Goal: Information Seeking & Learning: Learn about a topic

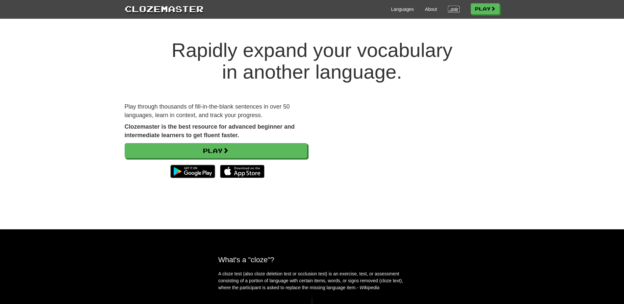
click at [451, 9] on link "Login" at bounding box center [453, 9] width 11 height 7
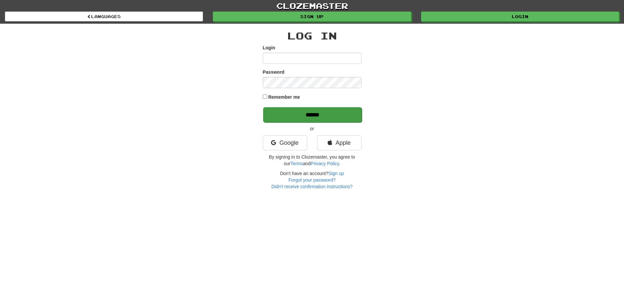
type input "**********"
click at [314, 112] on input "******" at bounding box center [312, 114] width 99 height 15
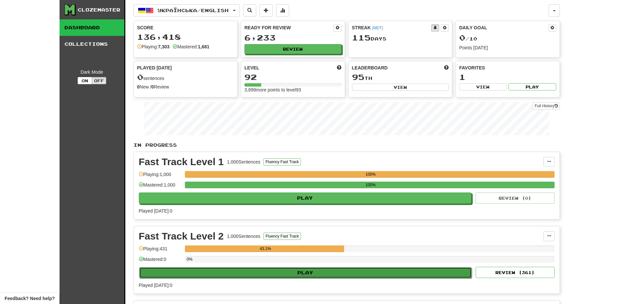
click at [236, 273] on button "Play" at bounding box center [305, 272] width 333 height 11
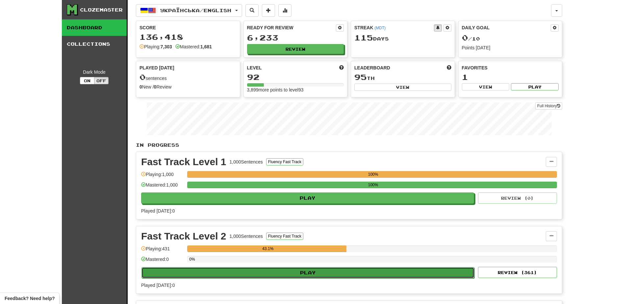
select select "**"
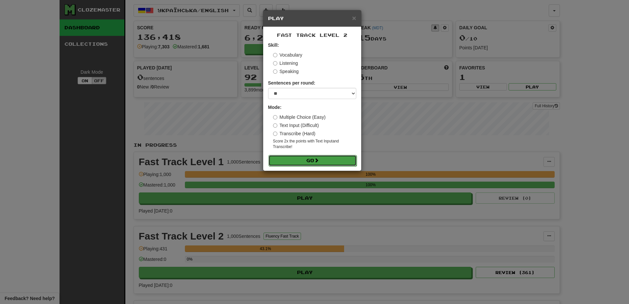
click at [312, 157] on button "Go" at bounding box center [313, 160] width 88 height 11
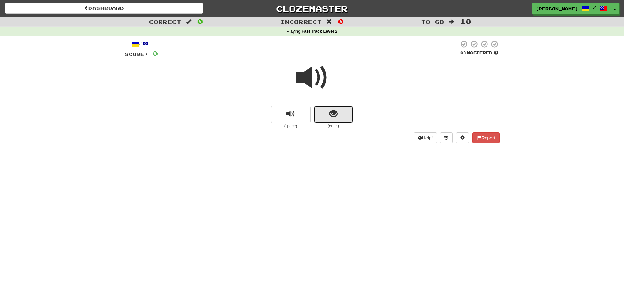
click at [319, 114] on button "show sentence" at bounding box center [334, 115] width 40 height 18
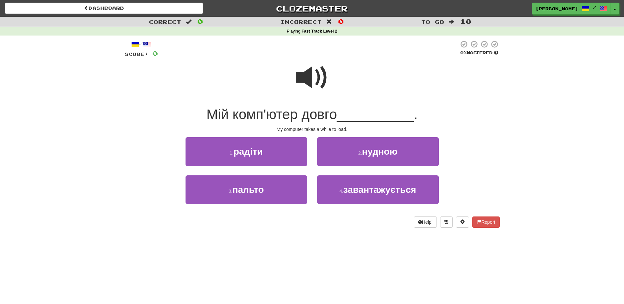
click at [308, 86] on span at bounding box center [312, 77] width 33 height 33
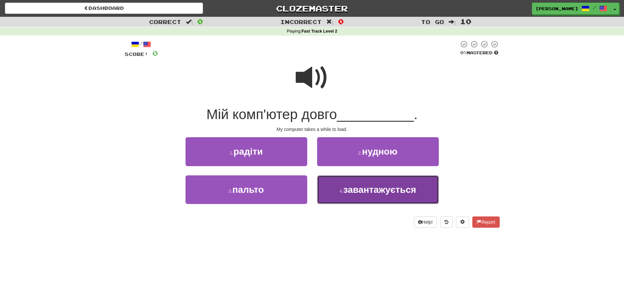
click at [318, 197] on button "4 . завантажується" at bounding box center [378, 189] width 122 height 29
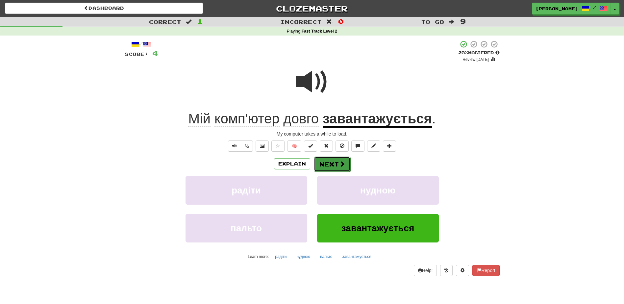
click at [325, 160] on button "Next" at bounding box center [332, 164] width 37 height 15
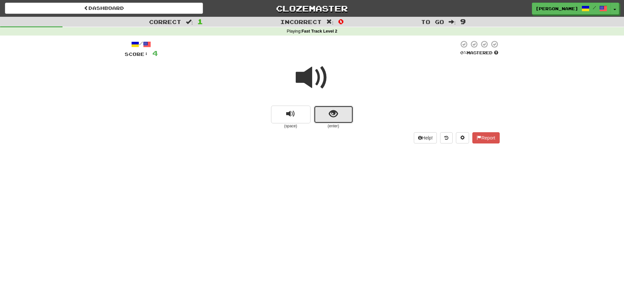
click at [324, 121] on button "show sentence" at bounding box center [334, 115] width 40 height 18
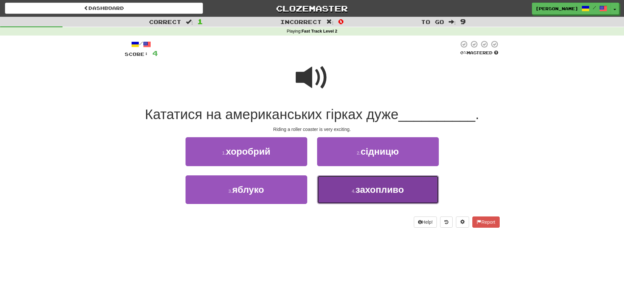
click at [339, 192] on button "4 . захопливо" at bounding box center [378, 189] width 122 height 29
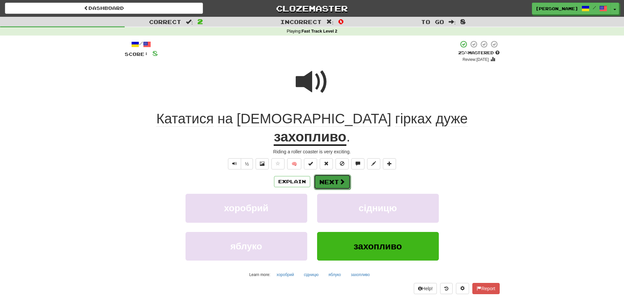
click at [324, 174] on button "Next" at bounding box center [332, 181] width 37 height 15
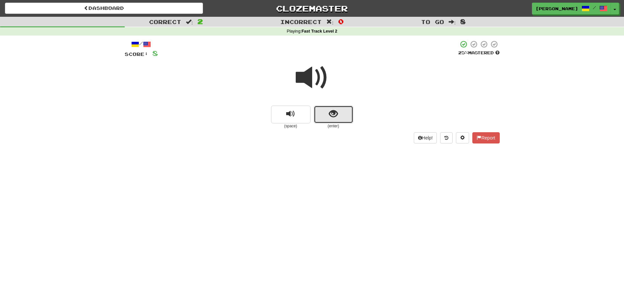
click at [319, 119] on button "show sentence" at bounding box center [334, 115] width 40 height 18
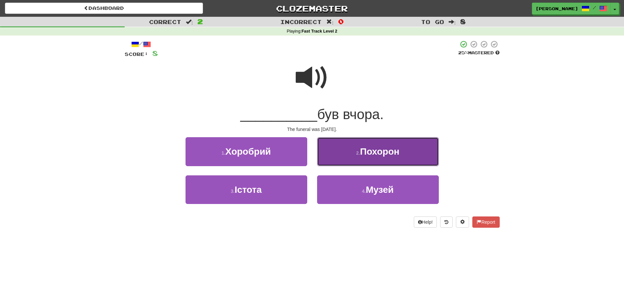
click at [331, 146] on button "2 . Похорон" at bounding box center [378, 151] width 122 height 29
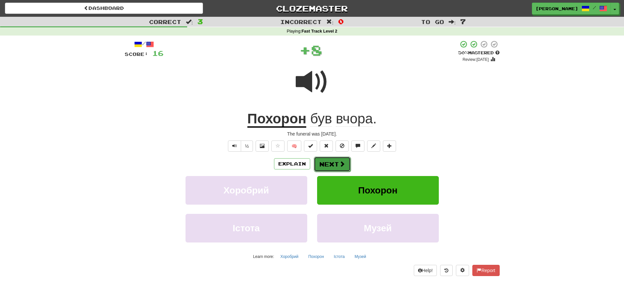
click at [321, 164] on button "Next" at bounding box center [332, 164] width 37 height 15
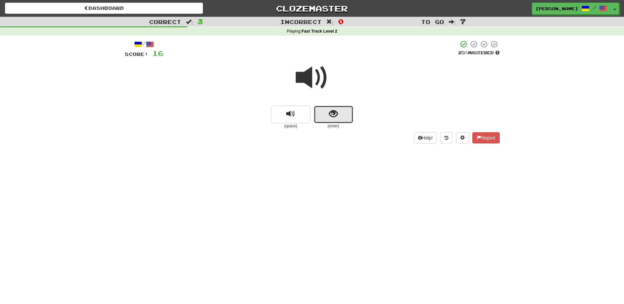
click at [326, 121] on button "show sentence" at bounding box center [334, 115] width 40 height 18
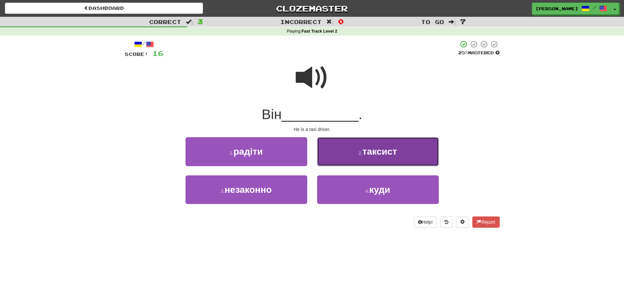
click at [318, 152] on button "2 . таксист" at bounding box center [378, 151] width 122 height 29
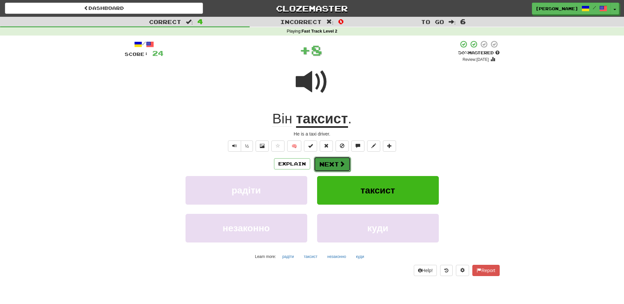
click at [318, 160] on button "Next" at bounding box center [332, 164] width 37 height 15
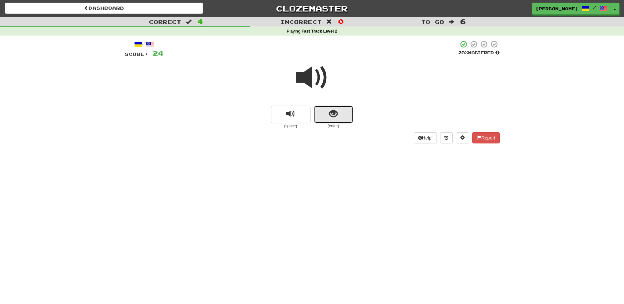
click at [323, 118] on button "show sentence" at bounding box center [334, 115] width 40 height 18
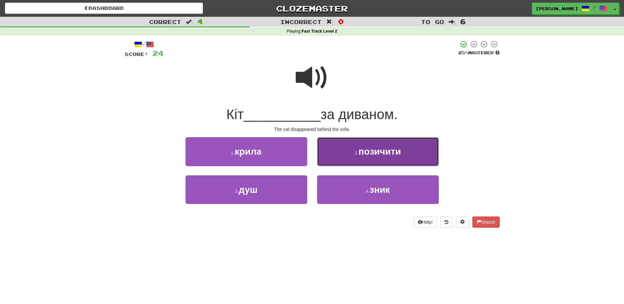
click at [356, 160] on button "2 . позичити" at bounding box center [378, 151] width 122 height 29
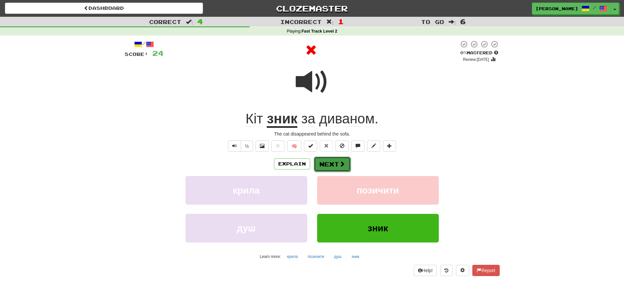
click at [342, 167] on span at bounding box center [342, 164] width 6 height 6
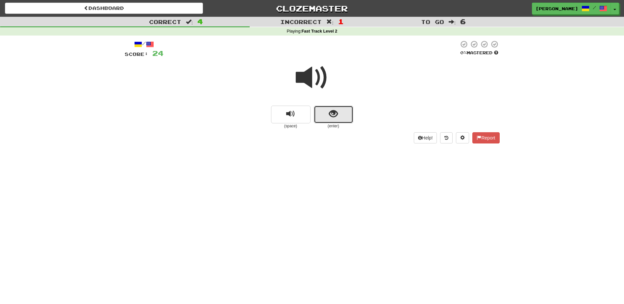
click at [327, 118] on button "show sentence" at bounding box center [334, 115] width 40 height 18
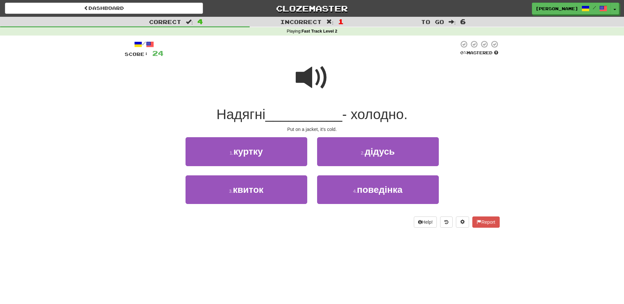
click at [302, 80] on span at bounding box center [312, 77] width 33 height 33
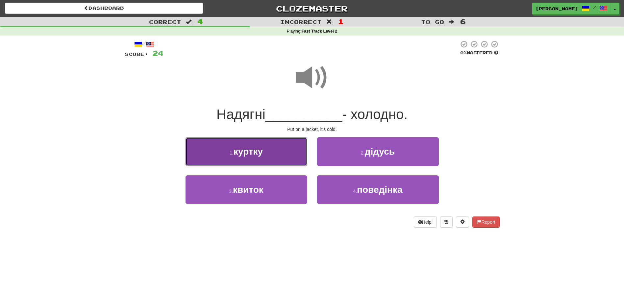
click at [270, 150] on button "1 . куртку" at bounding box center [247, 151] width 122 height 29
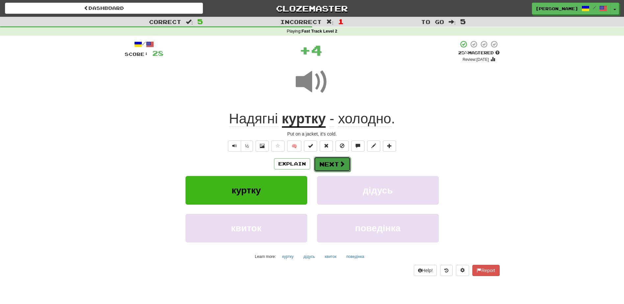
click at [334, 158] on button "Next" at bounding box center [332, 164] width 37 height 15
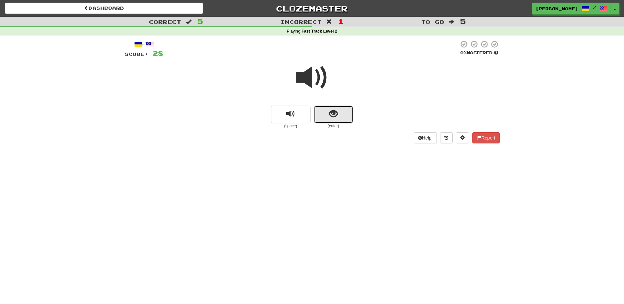
click at [326, 118] on button "show sentence" at bounding box center [334, 115] width 40 height 18
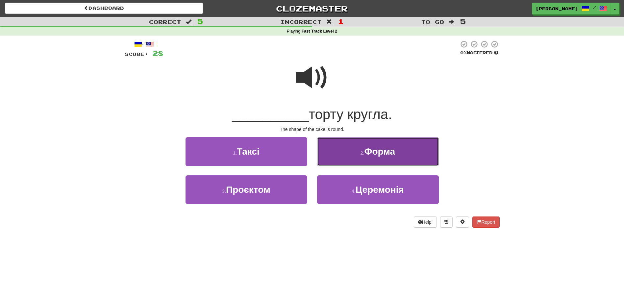
click at [320, 149] on button "2 . Форма" at bounding box center [378, 151] width 122 height 29
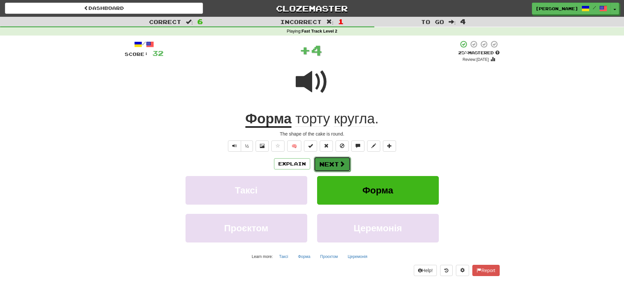
click at [321, 163] on button "Next" at bounding box center [332, 164] width 37 height 15
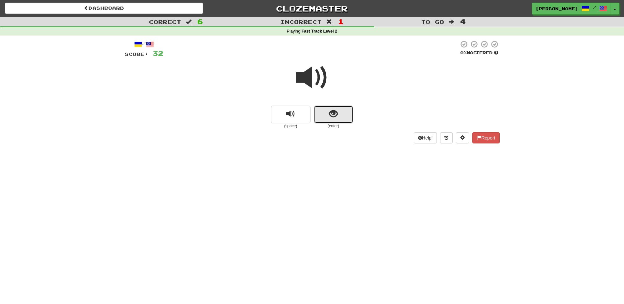
click at [326, 120] on button "show sentence" at bounding box center [334, 115] width 40 height 18
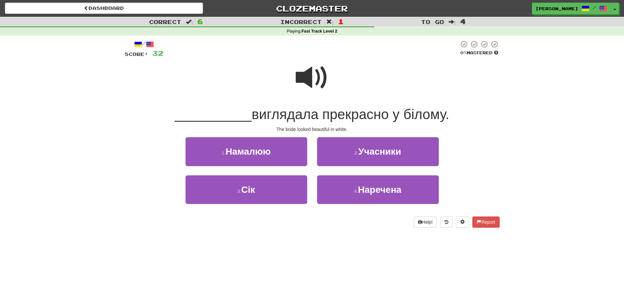
click at [309, 82] on span at bounding box center [312, 77] width 33 height 33
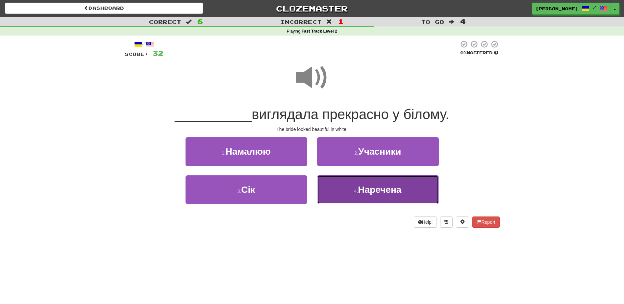
click at [335, 186] on button "4 . Наречена" at bounding box center [378, 189] width 122 height 29
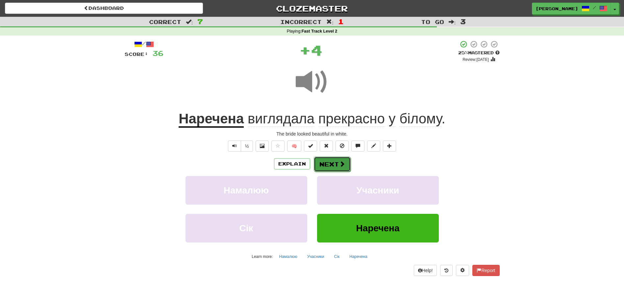
click at [332, 159] on button "Next" at bounding box center [332, 164] width 37 height 15
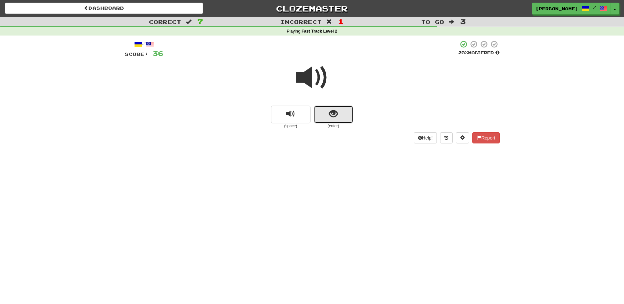
click at [326, 121] on button "show sentence" at bounding box center [334, 115] width 40 height 18
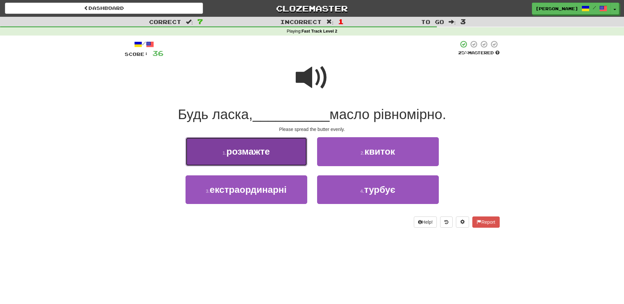
click at [271, 145] on button "1 . розмажте" at bounding box center [247, 151] width 122 height 29
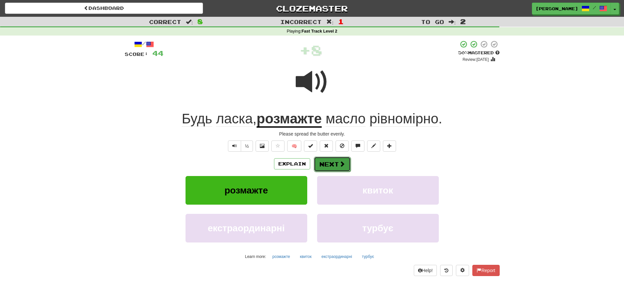
click at [332, 164] on button "Next" at bounding box center [332, 164] width 37 height 15
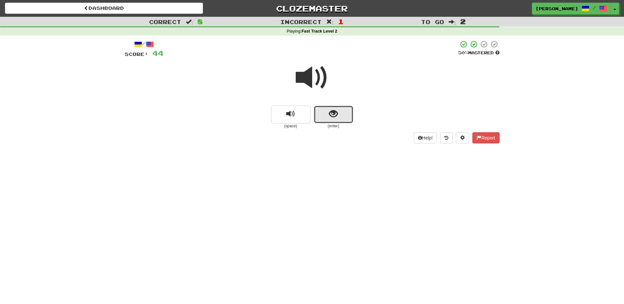
click at [328, 122] on button "show sentence" at bounding box center [334, 115] width 40 height 18
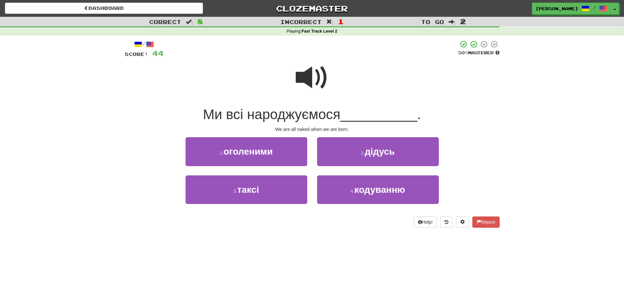
click at [307, 81] on span at bounding box center [312, 77] width 33 height 33
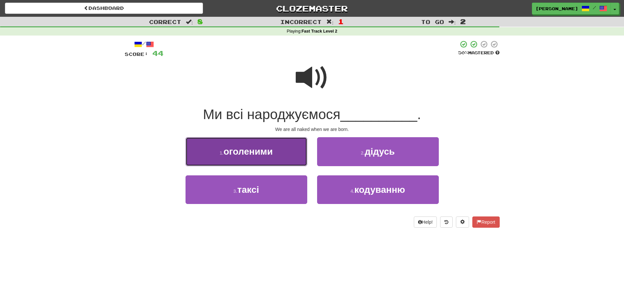
click at [267, 153] on span "оголеними" at bounding box center [248, 151] width 49 height 10
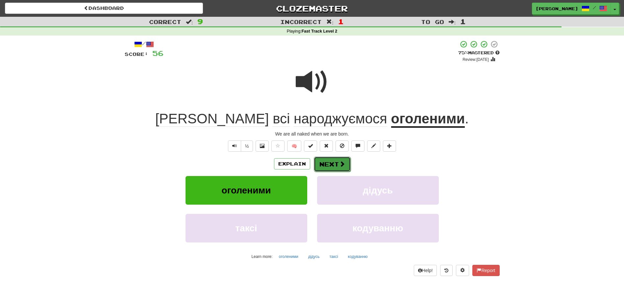
click at [324, 159] on button "Next" at bounding box center [332, 164] width 37 height 15
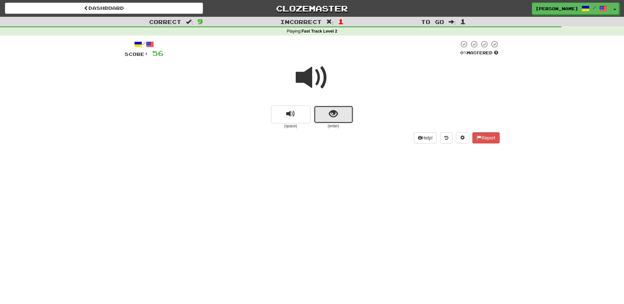
click at [332, 121] on button "show sentence" at bounding box center [334, 115] width 40 height 18
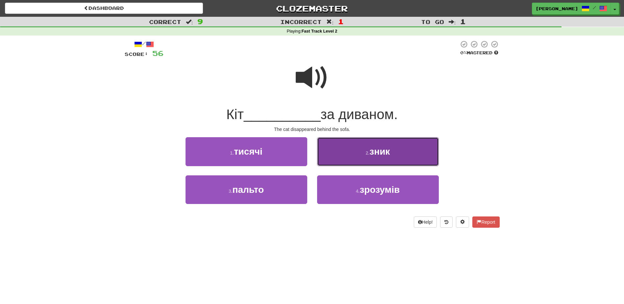
click at [342, 156] on button "2 . зник" at bounding box center [378, 151] width 122 height 29
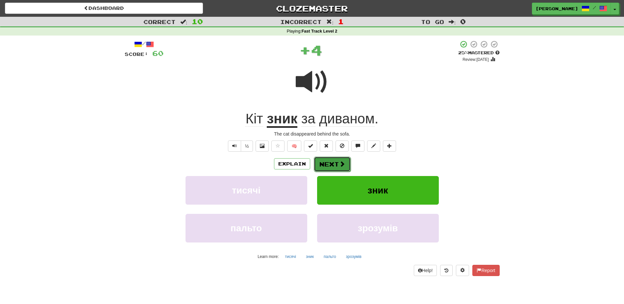
click at [332, 162] on button "Next" at bounding box center [332, 164] width 37 height 15
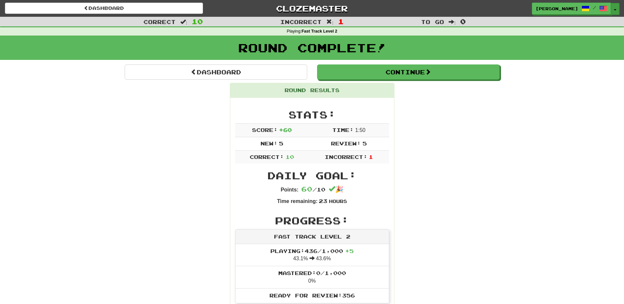
click at [613, 9] on button "Toggle Dropdown" at bounding box center [615, 9] width 9 height 12
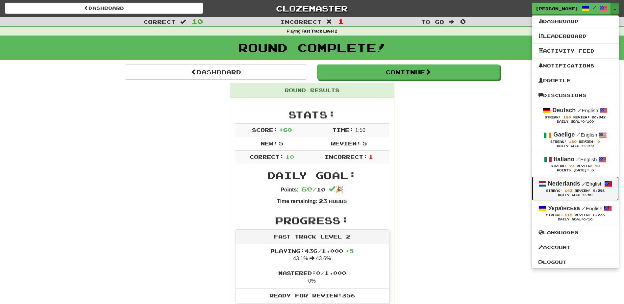
click at [548, 181] on strong "Nederlands" at bounding box center [564, 183] width 32 height 7
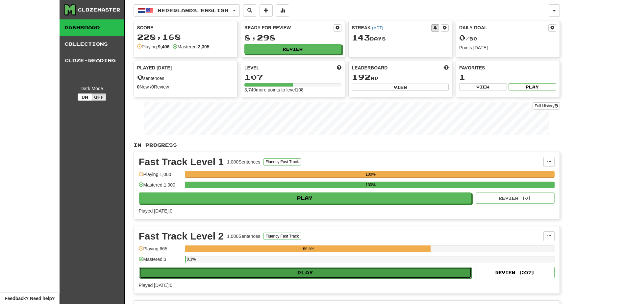
click at [258, 274] on button "Play" at bounding box center [305, 272] width 333 height 11
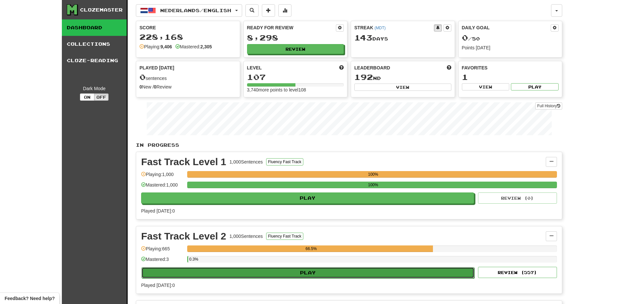
select select "**"
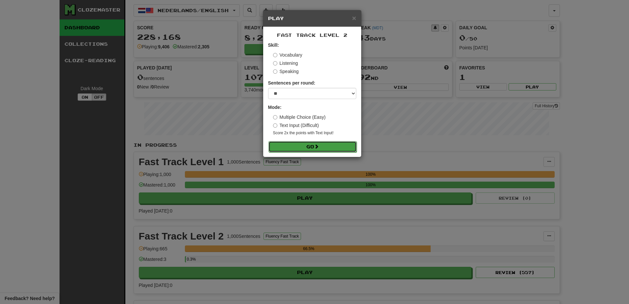
click at [306, 146] on button "Go" at bounding box center [313, 146] width 88 height 11
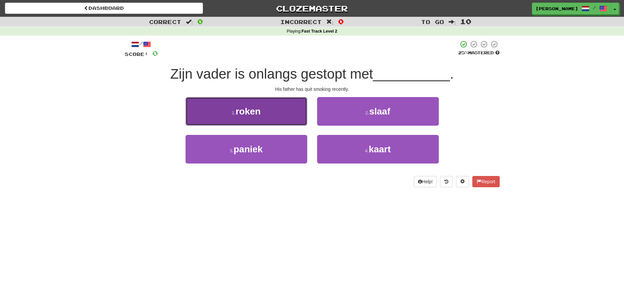
click at [281, 120] on button "1 . roken" at bounding box center [247, 111] width 122 height 29
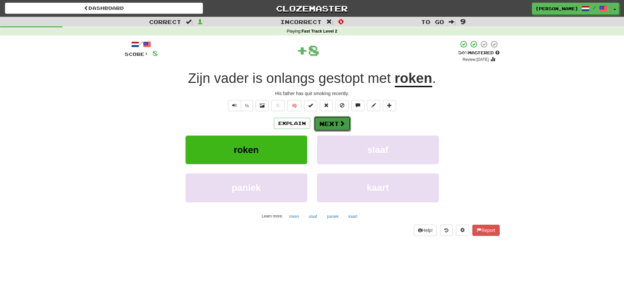
click at [328, 124] on button "Next" at bounding box center [332, 123] width 37 height 15
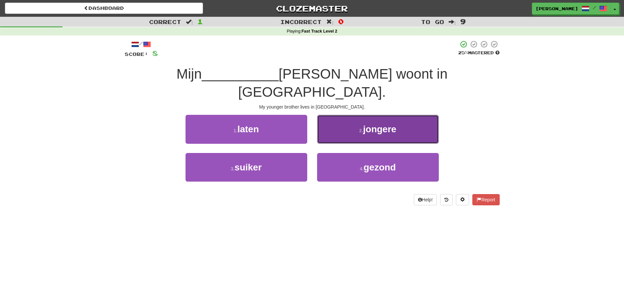
click at [333, 117] on button "2 . jongere" at bounding box center [378, 129] width 122 height 29
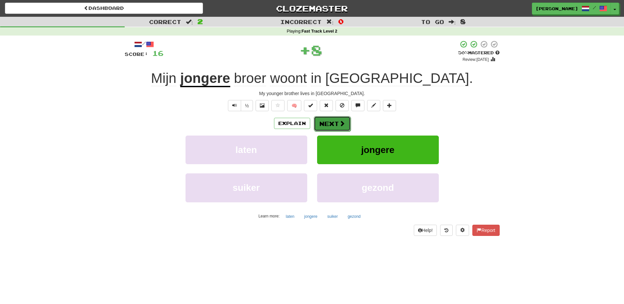
click at [328, 121] on button "Next" at bounding box center [332, 123] width 37 height 15
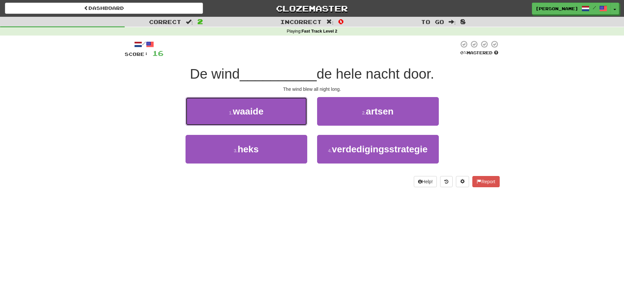
click at [291, 115] on button "1 . waaide" at bounding box center [247, 111] width 122 height 29
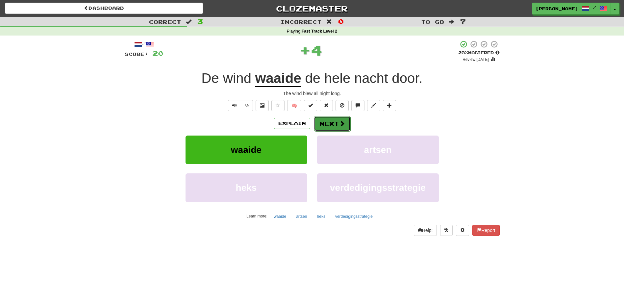
click at [333, 123] on button "Next" at bounding box center [332, 123] width 37 height 15
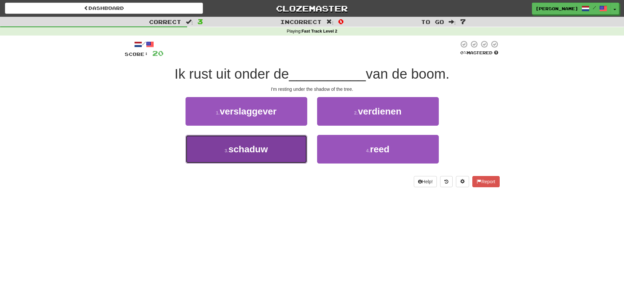
click at [287, 149] on button "3 . schaduw" at bounding box center [247, 149] width 122 height 29
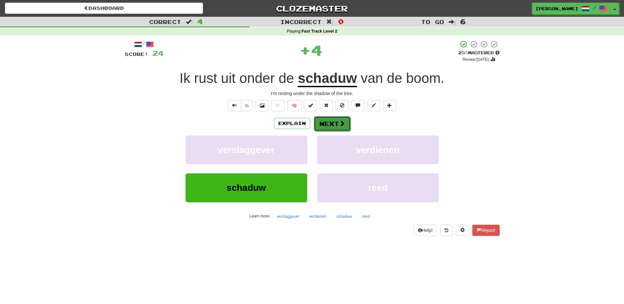
click at [335, 123] on button "Next" at bounding box center [332, 123] width 37 height 15
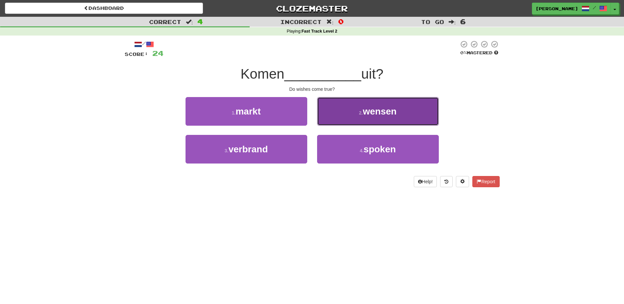
click at [339, 118] on button "2 . wensen" at bounding box center [378, 111] width 122 height 29
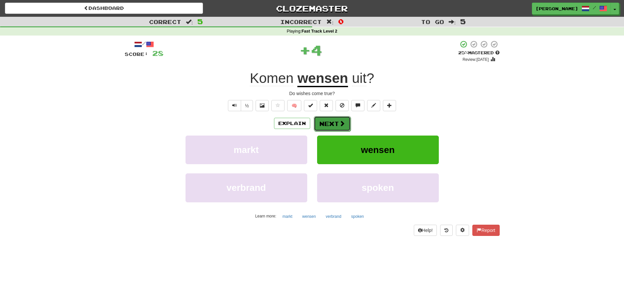
click at [330, 123] on button "Next" at bounding box center [332, 123] width 37 height 15
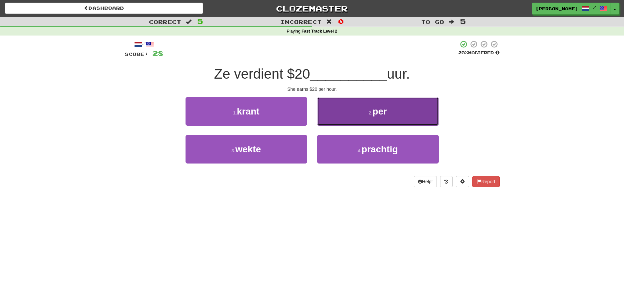
click at [331, 120] on button "2 . per" at bounding box center [378, 111] width 122 height 29
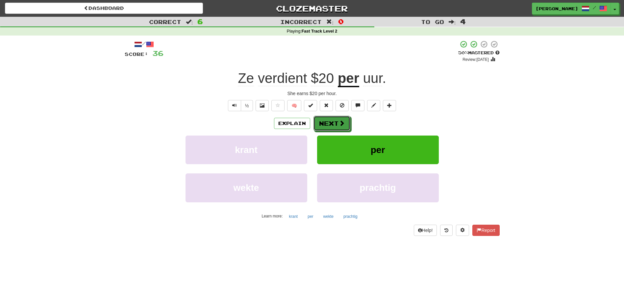
click at [331, 120] on button "Next" at bounding box center [332, 123] width 37 height 15
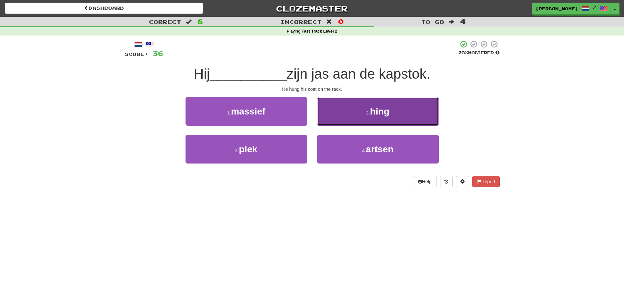
click at [345, 123] on button "2 . hing" at bounding box center [378, 111] width 122 height 29
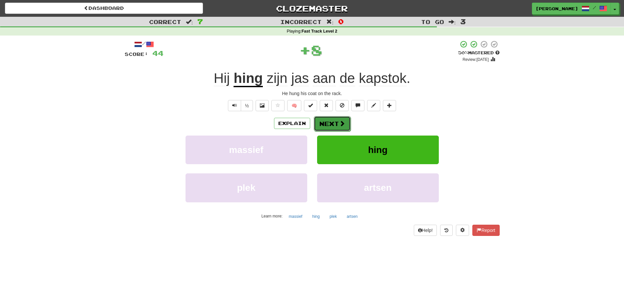
click at [343, 125] on span at bounding box center [342, 123] width 6 height 6
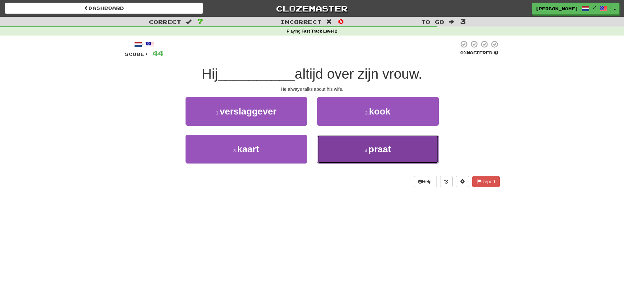
click at [349, 145] on button "4 . praat" at bounding box center [378, 149] width 122 height 29
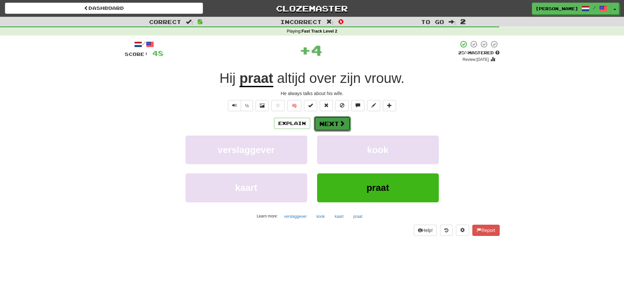
click at [332, 121] on button "Next" at bounding box center [332, 123] width 37 height 15
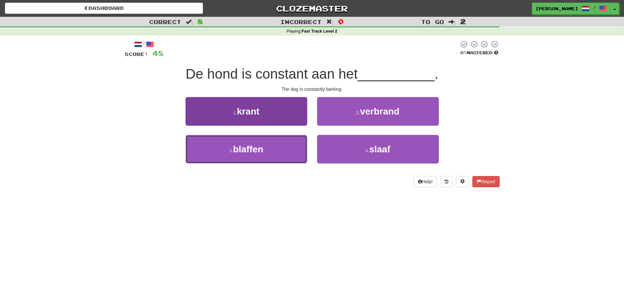
click at [285, 151] on button "3 . blaffen" at bounding box center [247, 149] width 122 height 29
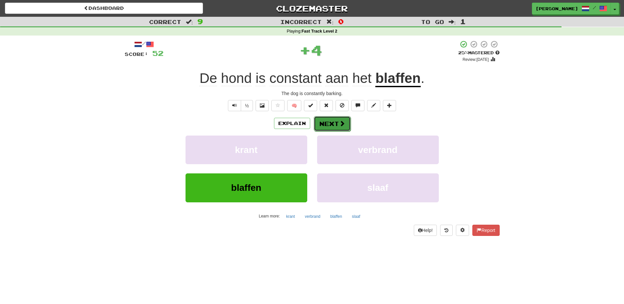
click at [335, 126] on button "Next" at bounding box center [332, 123] width 37 height 15
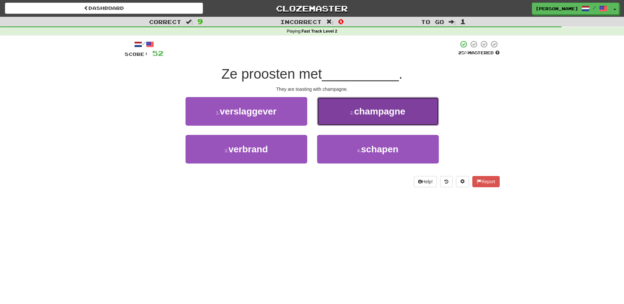
click at [346, 119] on button "2 . champagne" at bounding box center [378, 111] width 122 height 29
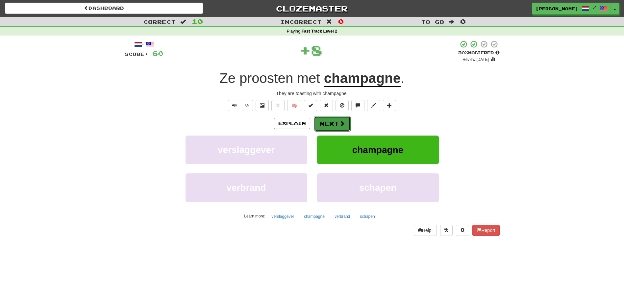
click at [337, 122] on button "Next" at bounding box center [332, 123] width 37 height 15
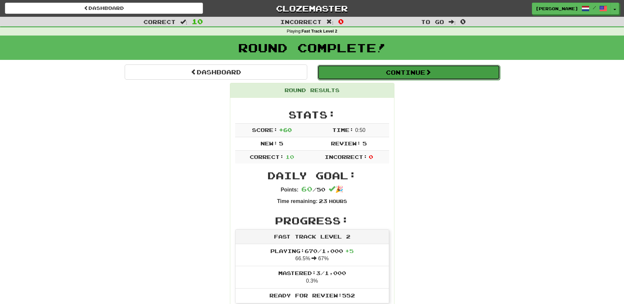
click at [404, 72] on button "Continue" at bounding box center [409, 72] width 183 height 15
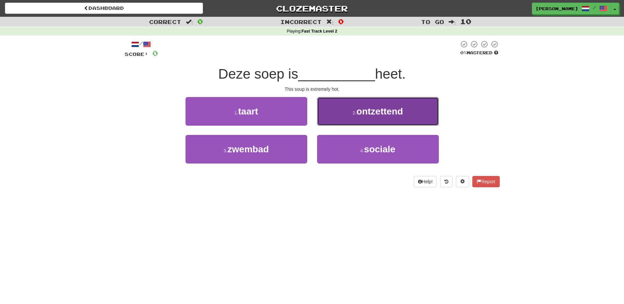
click at [339, 121] on button "2 . ontzettend" at bounding box center [378, 111] width 122 height 29
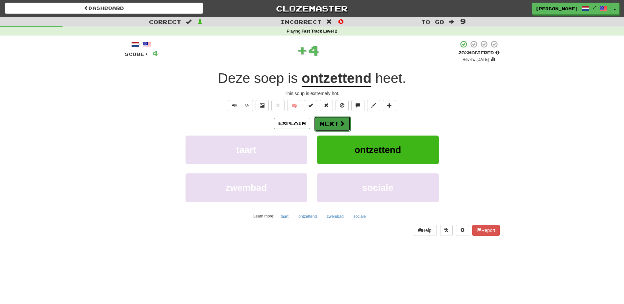
click at [334, 124] on button "Next" at bounding box center [332, 123] width 37 height 15
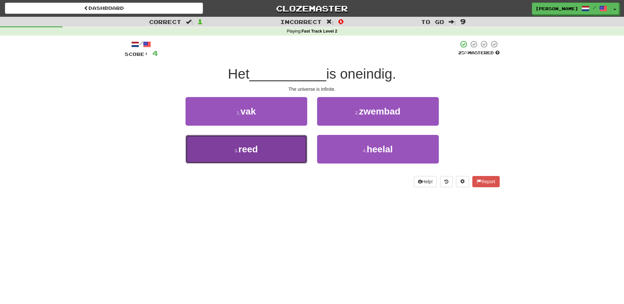
click at [290, 144] on button "3 . reed" at bounding box center [247, 149] width 122 height 29
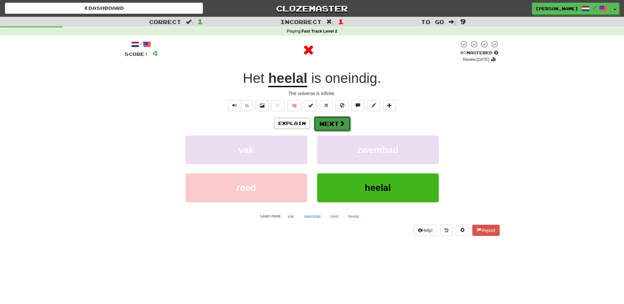
click at [341, 121] on span at bounding box center [342, 123] width 6 height 6
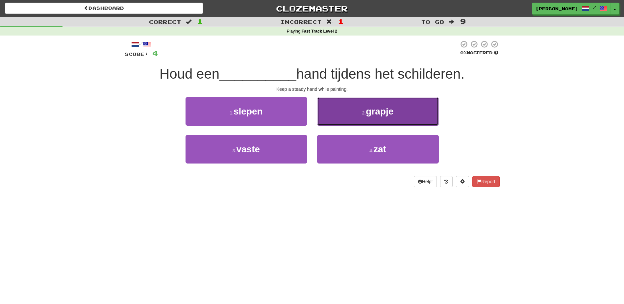
click at [328, 118] on button "2 . grapje" at bounding box center [378, 111] width 122 height 29
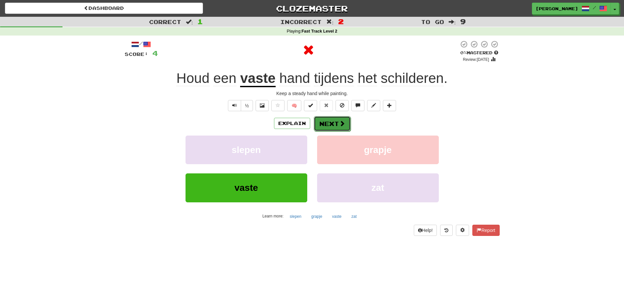
click at [332, 125] on button "Next" at bounding box center [332, 123] width 37 height 15
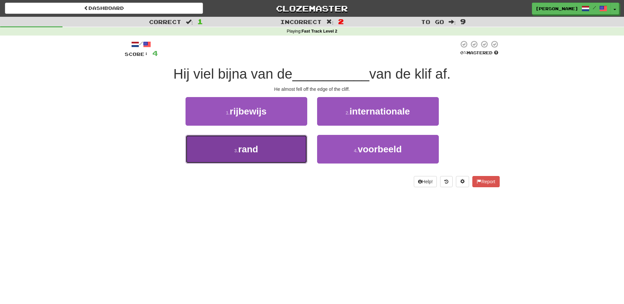
click at [301, 148] on button "3 . rand" at bounding box center [247, 149] width 122 height 29
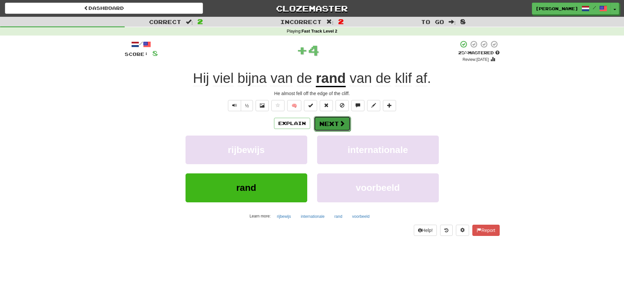
click at [334, 125] on button "Next" at bounding box center [332, 123] width 37 height 15
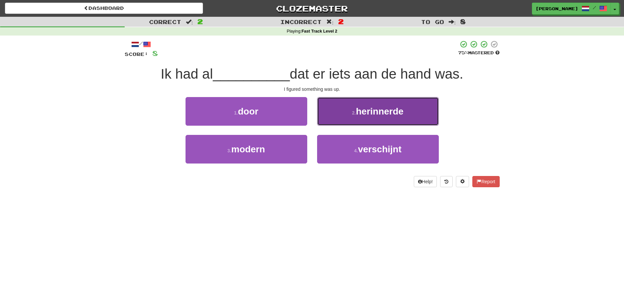
click at [365, 115] on span "herinnerde" at bounding box center [380, 111] width 48 height 10
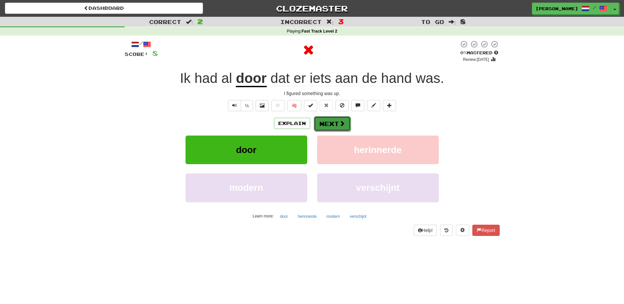
click at [327, 121] on button "Next" at bounding box center [332, 123] width 37 height 15
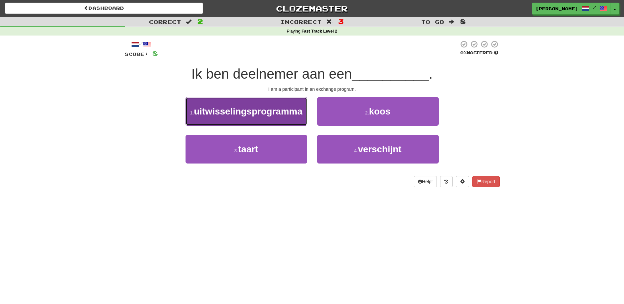
click at [276, 117] on button "1 . uitwisselingsprogramma" at bounding box center [247, 111] width 122 height 29
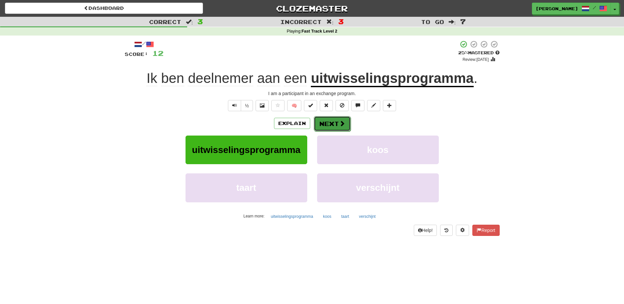
click at [332, 119] on button "Next" at bounding box center [332, 123] width 37 height 15
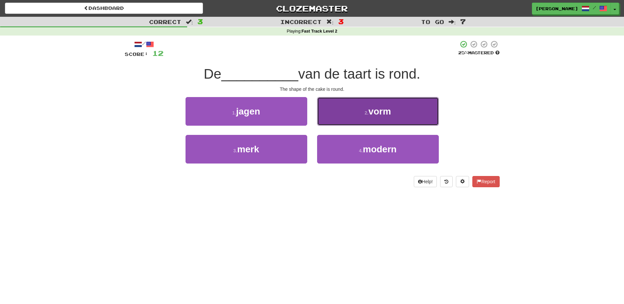
click at [348, 119] on button "2 . vorm" at bounding box center [378, 111] width 122 height 29
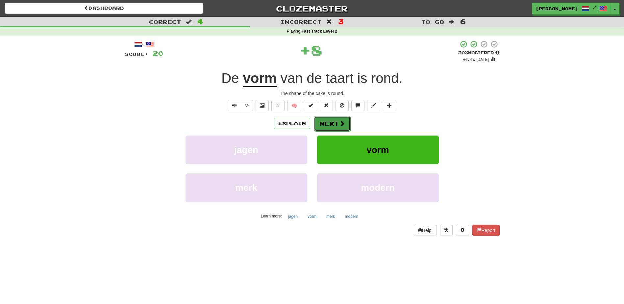
click at [339, 122] on span at bounding box center [342, 123] width 6 height 6
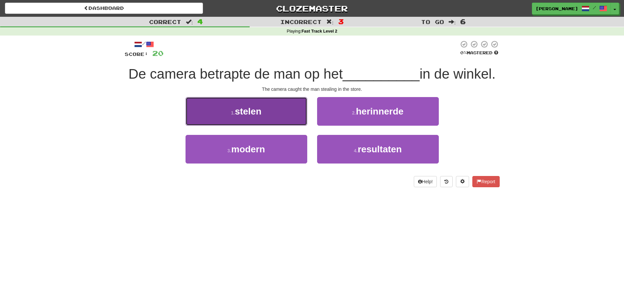
click at [288, 117] on button "1 . stelen" at bounding box center [247, 111] width 122 height 29
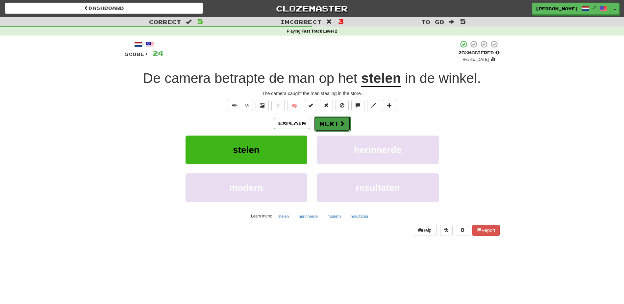
click at [326, 121] on button "Next" at bounding box center [332, 123] width 37 height 15
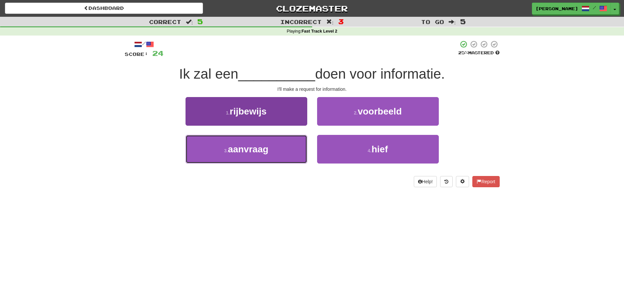
click at [305, 144] on button "3 . aanvraag" at bounding box center [247, 149] width 122 height 29
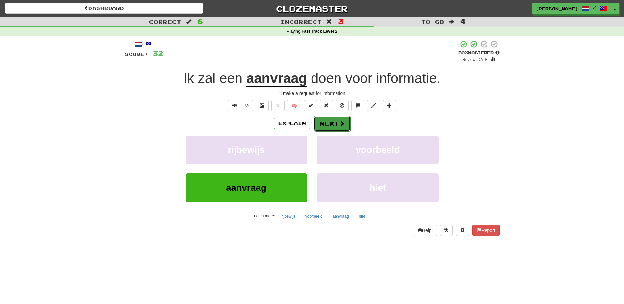
click at [340, 123] on span at bounding box center [342, 123] width 6 height 6
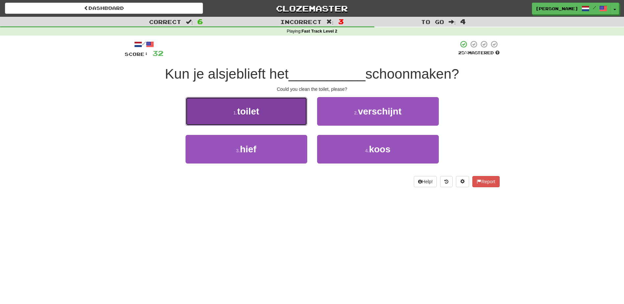
click at [298, 111] on button "1 . toilet" at bounding box center [247, 111] width 122 height 29
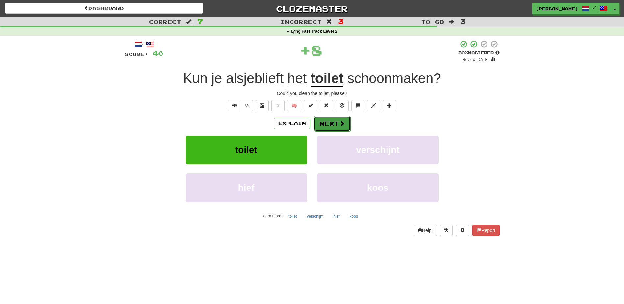
click at [335, 120] on button "Next" at bounding box center [332, 123] width 37 height 15
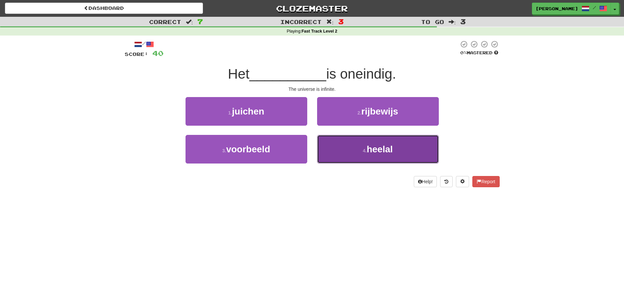
click at [370, 145] on span "heelal" at bounding box center [380, 149] width 26 height 10
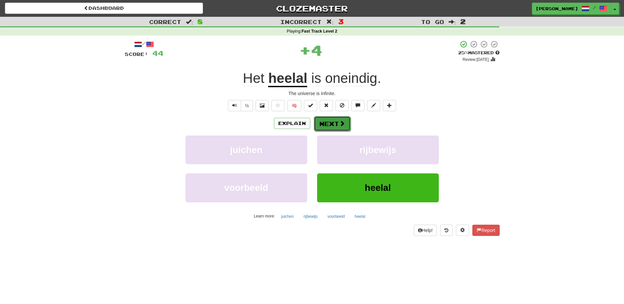
click at [333, 122] on button "Next" at bounding box center [332, 123] width 37 height 15
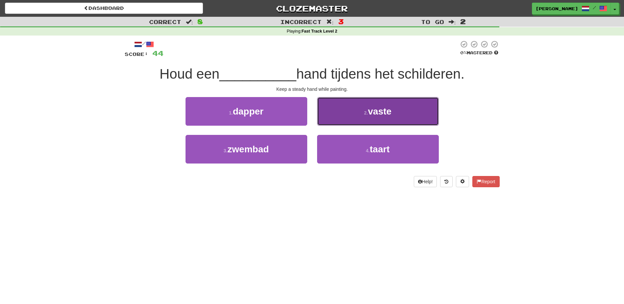
click at [344, 118] on button "2 . vaste" at bounding box center [378, 111] width 122 height 29
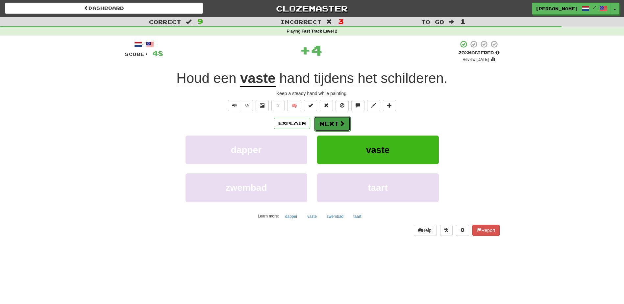
click at [341, 119] on button "Next" at bounding box center [332, 123] width 37 height 15
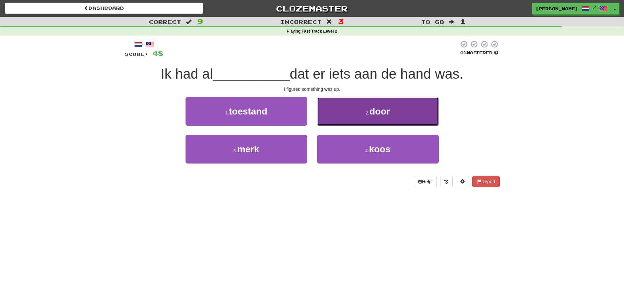
click at [356, 118] on button "2 . door" at bounding box center [378, 111] width 122 height 29
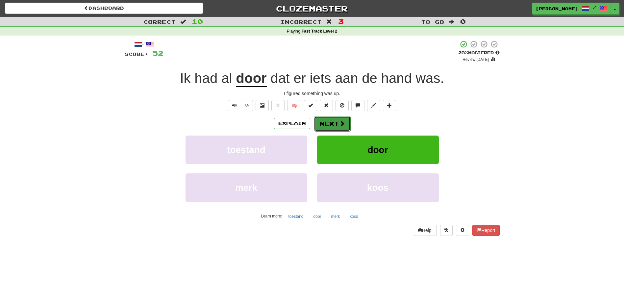
click at [325, 120] on button "Next" at bounding box center [332, 123] width 37 height 15
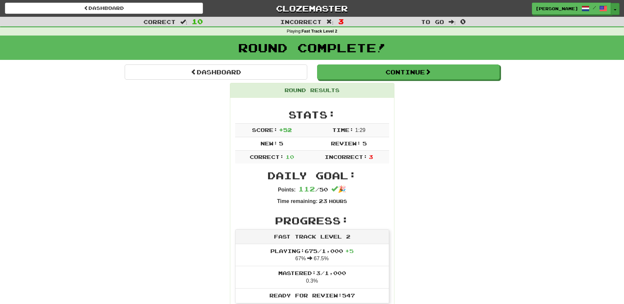
click at [618, 8] on button "Toggle Dropdown" at bounding box center [615, 9] width 9 height 12
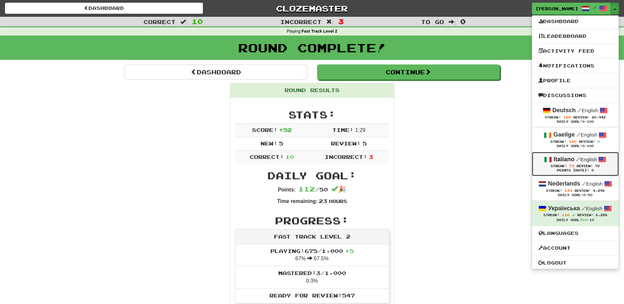
click at [556, 156] on strong "Italiano" at bounding box center [564, 159] width 21 height 7
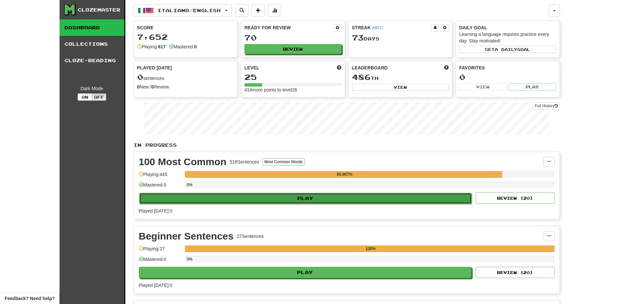
click at [328, 194] on button "Play" at bounding box center [305, 198] width 333 height 11
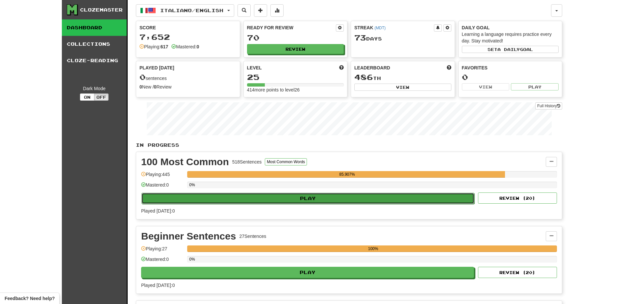
select select "**"
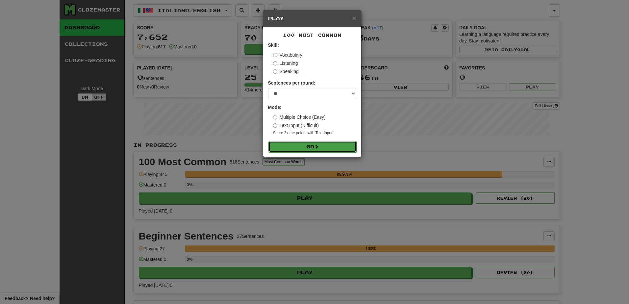
click at [313, 145] on button "Go" at bounding box center [313, 146] width 88 height 11
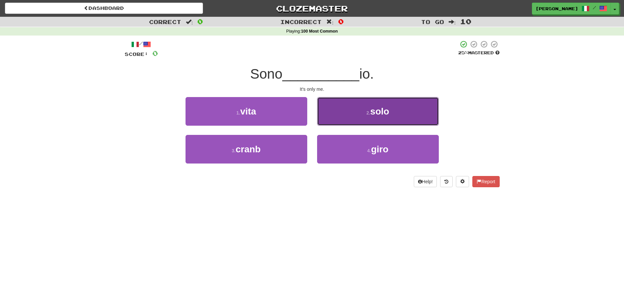
click at [328, 119] on button "2 . solo" at bounding box center [378, 111] width 122 height 29
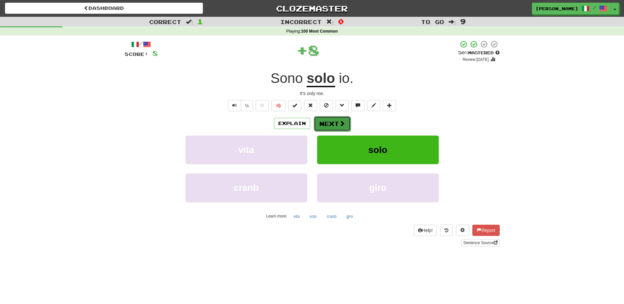
click at [329, 122] on button "Next" at bounding box center [332, 123] width 37 height 15
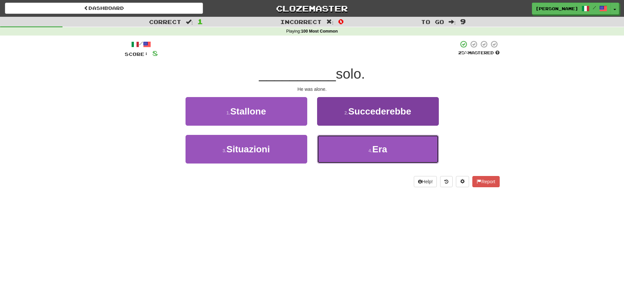
click at [345, 147] on button "4 . Era" at bounding box center [378, 149] width 122 height 29
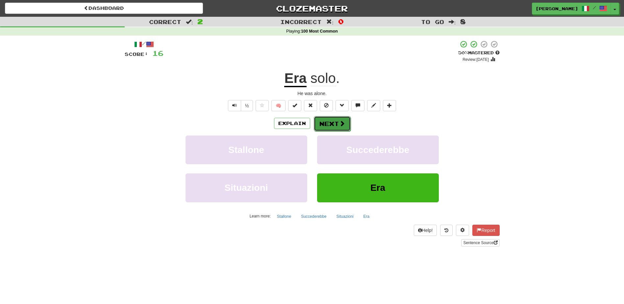
click at [335, 122] on button "Next" at bounding box center [332, 123] width 37 height 15
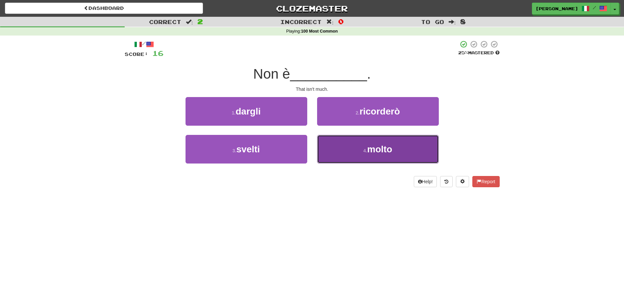
click at [342, 141] on button "4 . molto" at bounding box center [378, 149] width 122 height 29
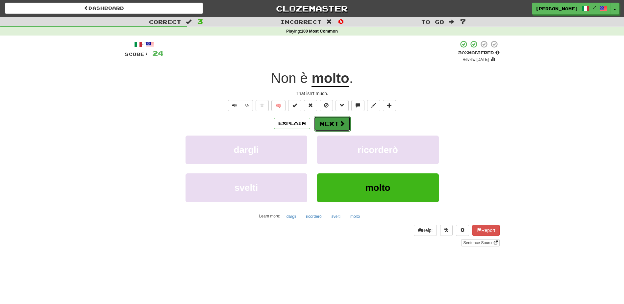
click at [328, 124] on button "Next" at bounding box center [332, 123] width 37 height 15
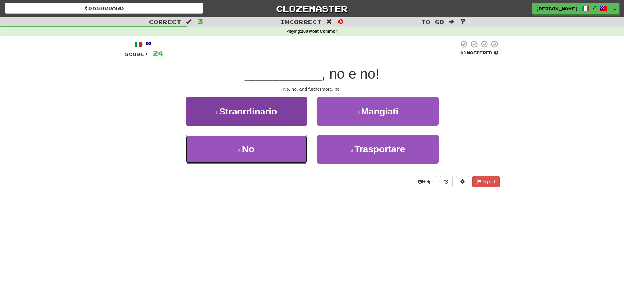
click at [302, 143] on button "3 . No" at bounding box center [247, 149] width 122 height 29
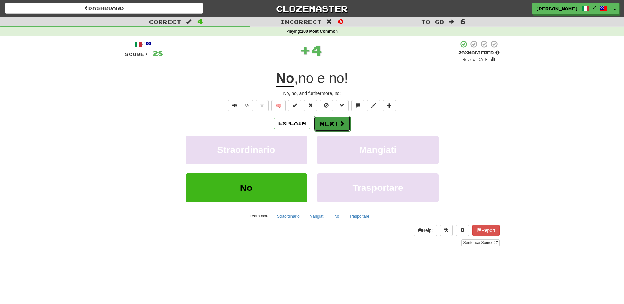
click at [342, 120] on span at bounding box center [342, 123] width 6 height 6
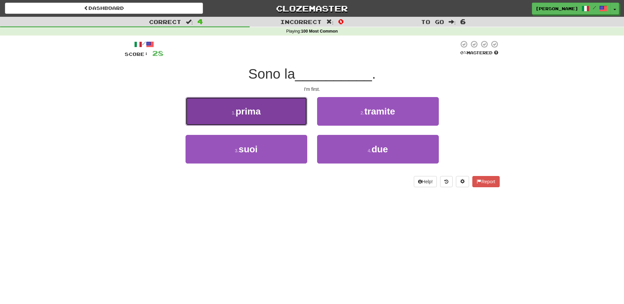
click at [269, 107] on button "1 . prima" at bounding box center [247, 111] width 122 height 29
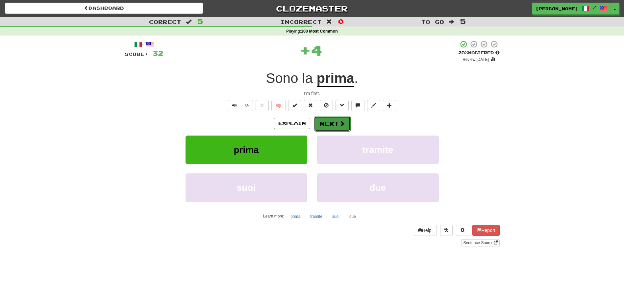
click at [320, 118] on button "Next" at bounding box center [332, 123] width 37 height 15
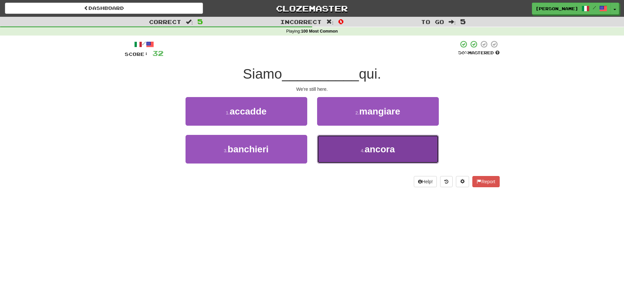
click at [334, 145] on button "4 . ancora" at bounding box center [378, 149] width 122 height 29
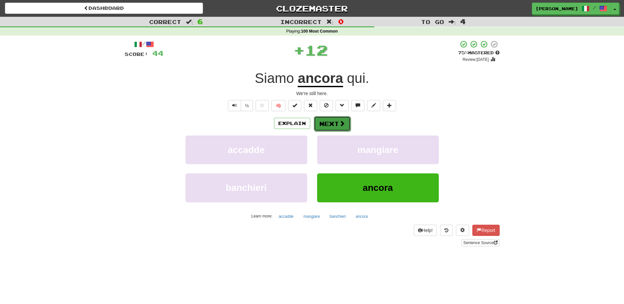
click at [316, 122] on button "Next" at bounding box center [332, 123] width 37 height 15
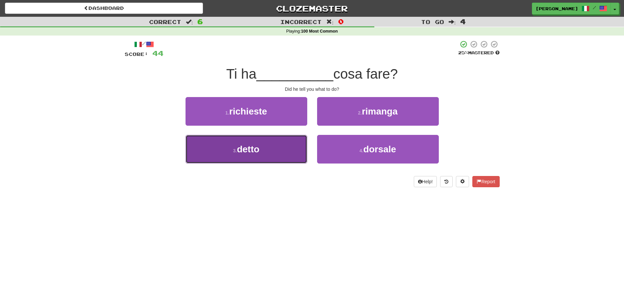
click at [283, 143] on button "3 . detto" at bounding box center [247, 149] width 122 height 29
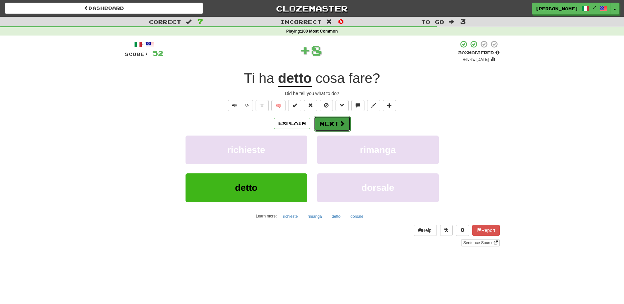
click at [329, 122] on button "Next" at bounding box center [332, 123] width 37 height 15
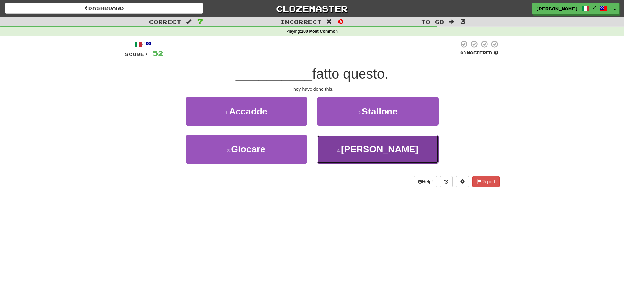
click at [329, 145] on button "4 . Hanno" at bounding box center [378, 149] width 122 height 29
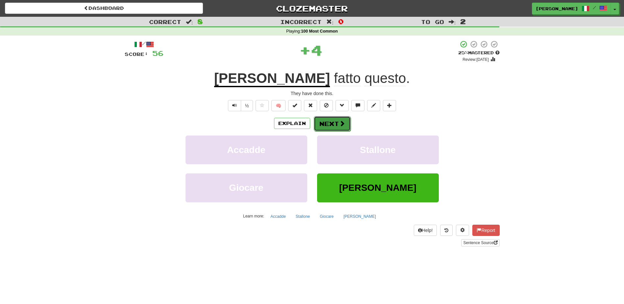
click at [326, 122] on button "Next" at bounding box center [332, 123] width 37 height 15
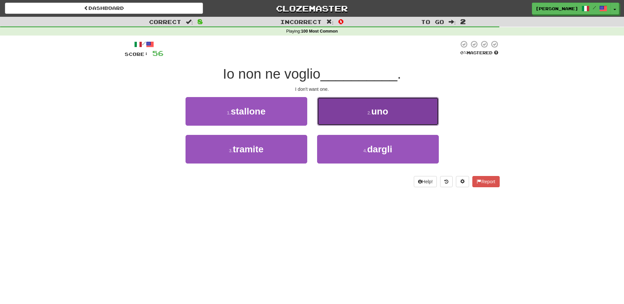
click at [326, 120] on button "2 . uno" at bounding box center [378, 111] width 122 height 29
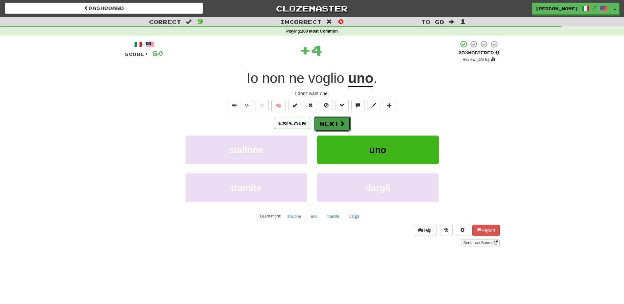
click at [323, 121] on button "Next" at bounding box center [332, 123] width 37 height 15
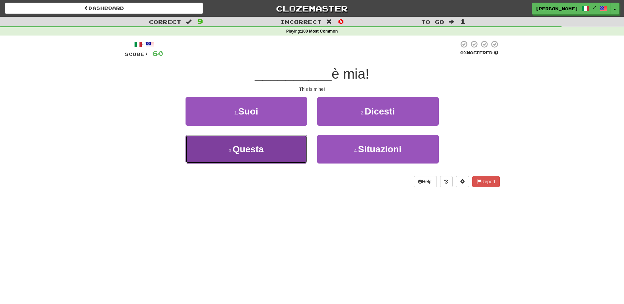
click at [241, 144] on span "Questa" at bounding box center [248, 149] width 31 height 10
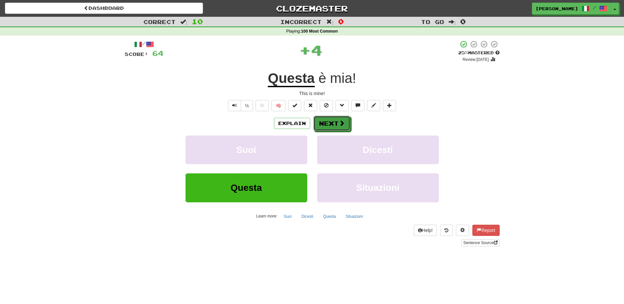
click at [321, 127] on button "Next" at bounding box center [332, 123] width 37 height 15
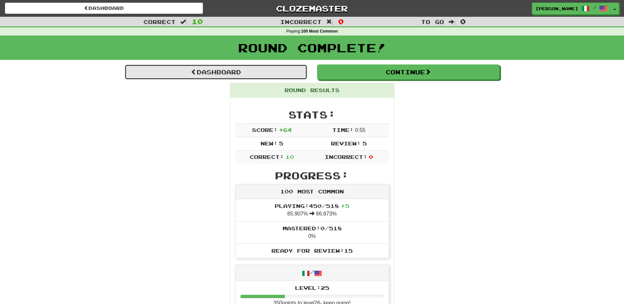
click at [213, 73] on link "Dashboard" at bounding box center [216, 72] width 183 height 15
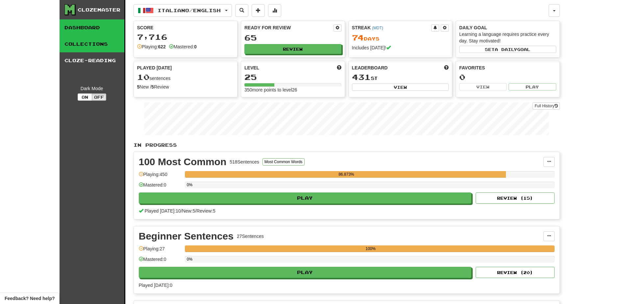
click at [93, 41] on link "Collections" at bounding box center [92, 44] width 65 height 16
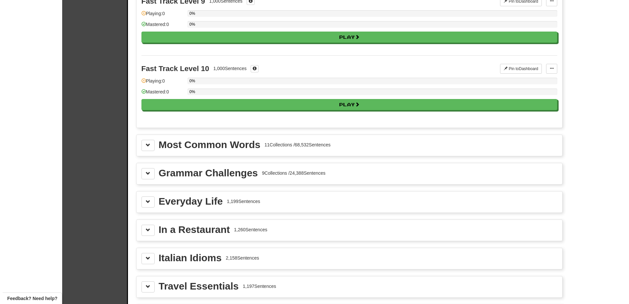
scroll to position [618, 0]
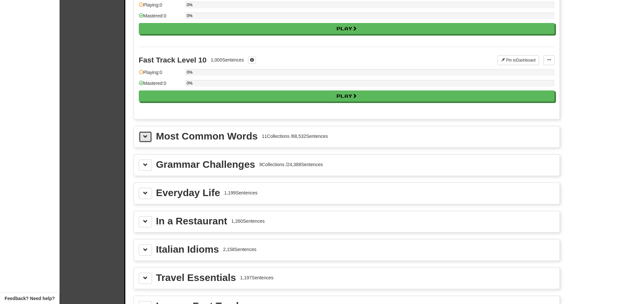
click at [147, 139] on span at bounding box center [145, 136] width 5 height 5
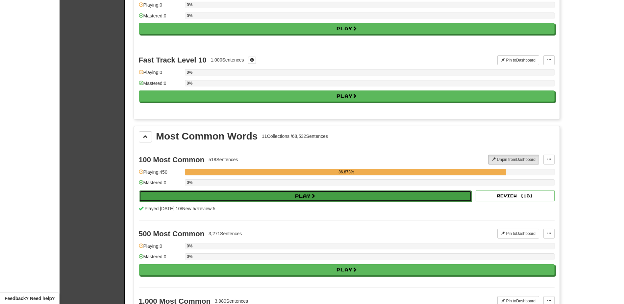
click at [222, 194] on button "Play" at bounding box center [305, 196] width 333 height 11
select select "**"
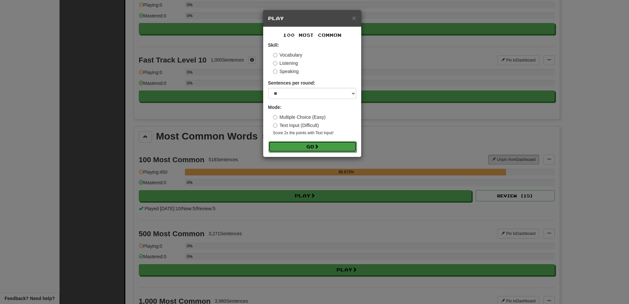
click at [300, 146] on button "Go" at bounding box center [313, 146] width 88 height 11
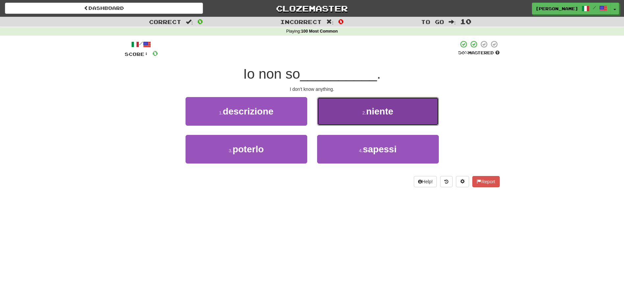
click at [346, 111] on button "2 . niente" at bounding box center [378, 111] width 122 height 29
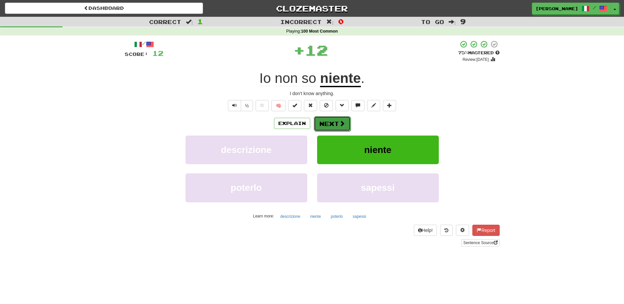
click at [323, 122] on button "Next" at bounding box center [332, 123] width 37 height 15
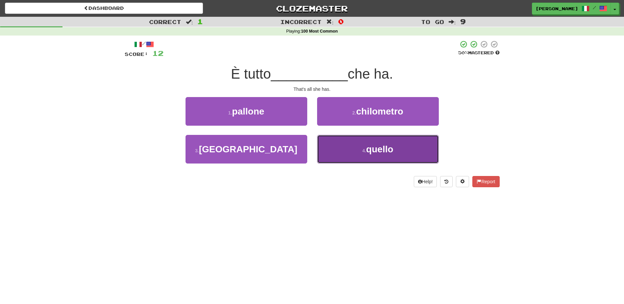
click at [358, 155] on button "4 . quello" at bounding box center [378, 149] width 122 height 29
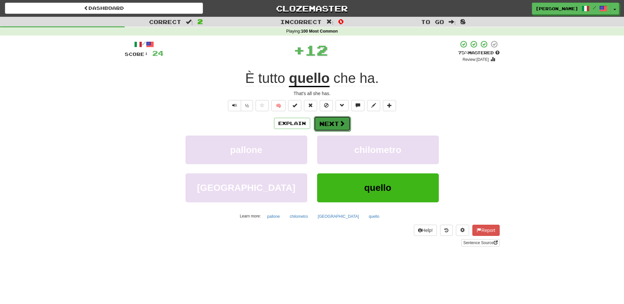
click at [340, 126] on span at bounding box center [342, 123] width 6 height 6
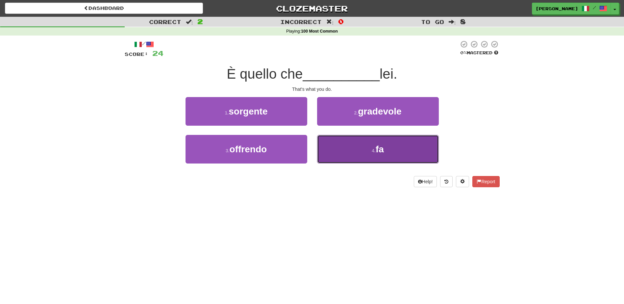
click at [344, 147] on button "4 . fa" at bounding box center [378, 149] width 122 height 29
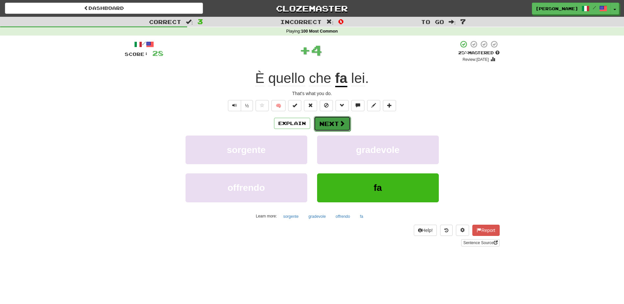
click at [331, 121] on button "Next" at bounding box center [332, 123] width 37 height 15
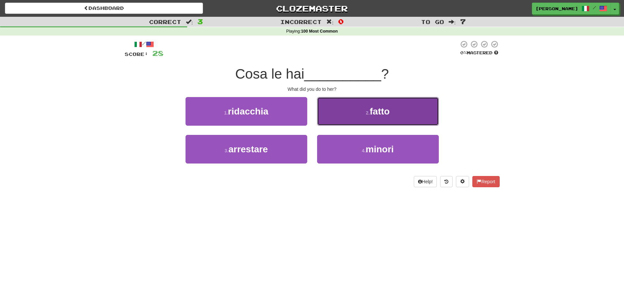
click at [331, 117] on button "2 . fatto" at bounding box center [378, 111] width 122 height 29
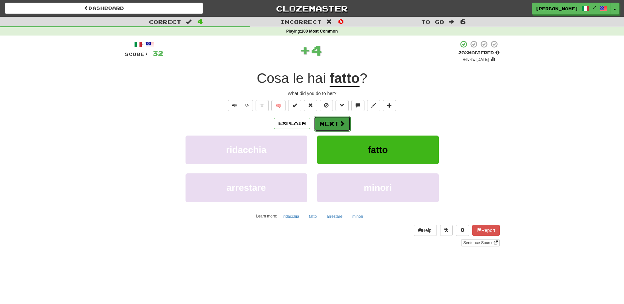
click at [330, 121] on button "Next" at bounding box center [332, 123] width 37 height 15
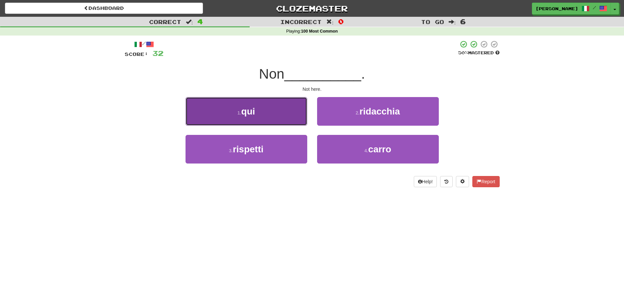
click at [277, 112] on button "1 . qui" at bounding box center [247, 111] width 122 height 29
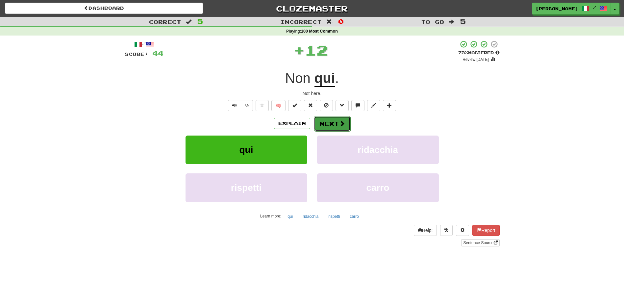
click at [323, 124] on button "Next" at bounding box center [332, 123] width 37 height 15
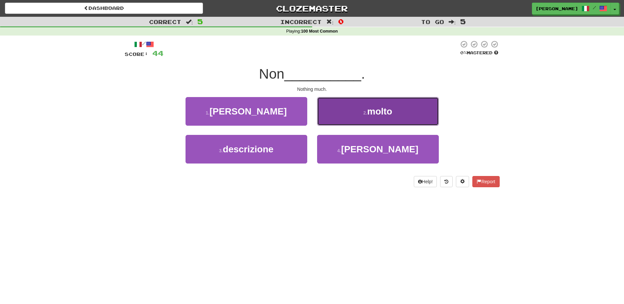
click at [363, 119] on button "2 . molto" at bounding box center [378, 111] width 122 height 29
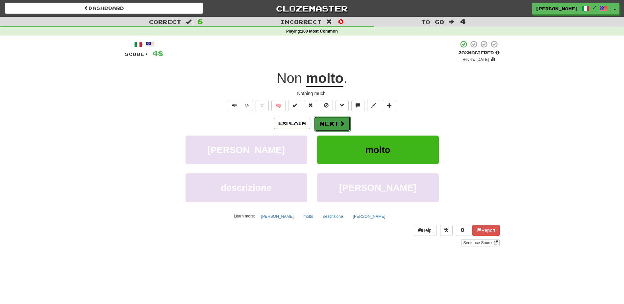
click at [329, 120] on button "Next" at bounding box center [332, 123] width 37 height 15
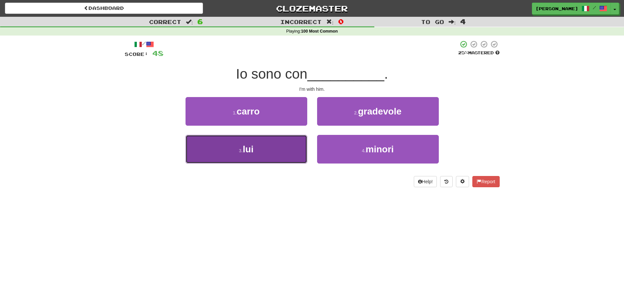
click at [287, 150] on button "3 . lui" at bounding box center [247, 149] width 122 height 29
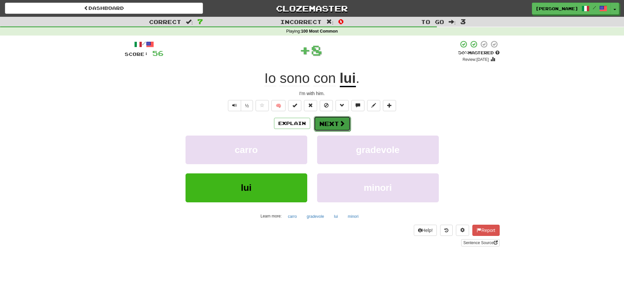
click at [334, 122] on button "Next" at bounding box center [332, 123] width 37 height 15
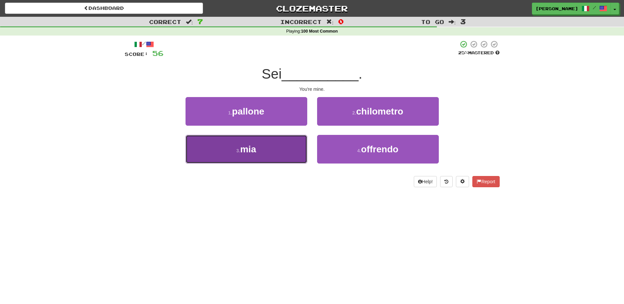
click at [280, 152] on button "3 . mia" at bounding box center [247, 149] width 122 height 29
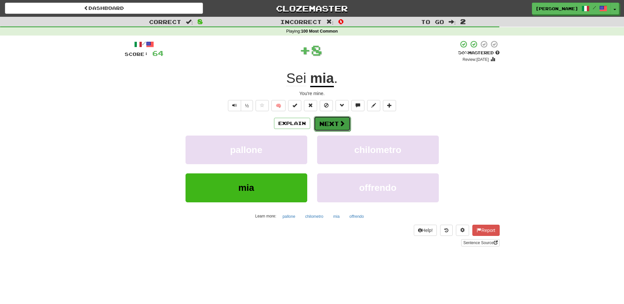
click at [325, 121] on button "Next" at bounding box center [332, 123] width 37 height 15
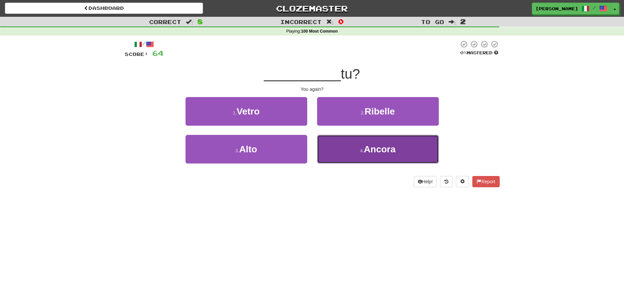
click at [333, 148] on button "4 . Ancora" at bounding box center [378, 149] width 122 height 29
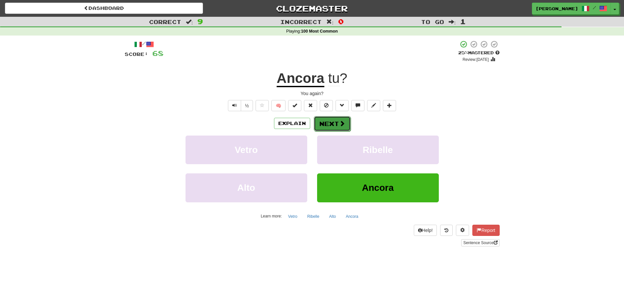
click at [332, 121] on button "Next" at bounding box center [332, 123] width 37 height 15
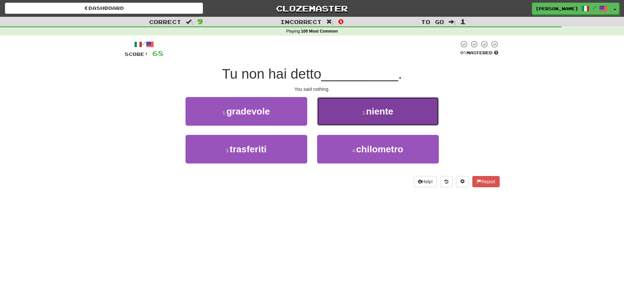
click at [336, 115] on button "2 . niente" at bounding box center [378, 111] width 122 height 29
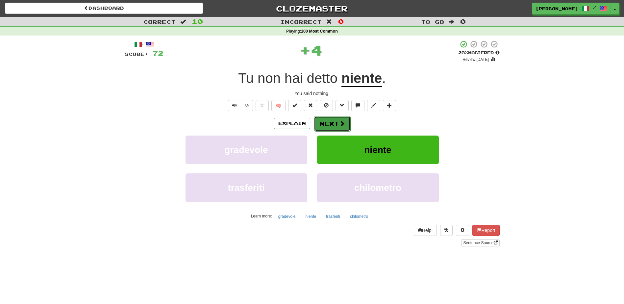
click at [335, 118] on button "Next" at bounding box center [332, 123] width 37 height 15
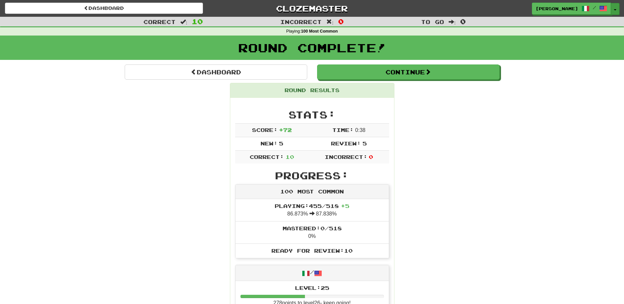
click at [614, 9] on span "button" at bounding box center [615, 9] width 3 height 1
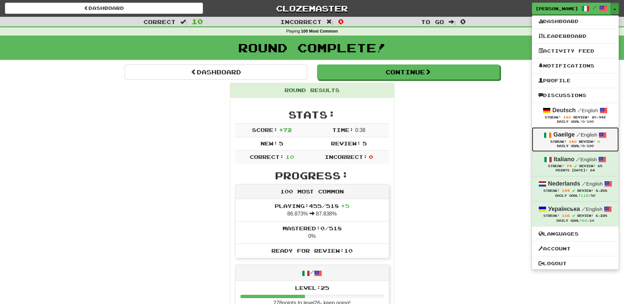
click at [561, 135] on strong "Gaeilge" at bounding box center [564, 134] width 21 height 7
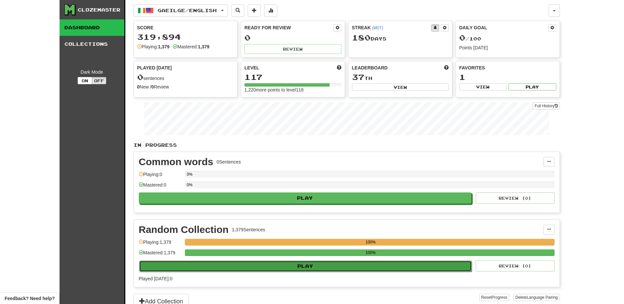
click at [350, 265] on button "Play" at bounding box center [305, 266] width 333 height 11
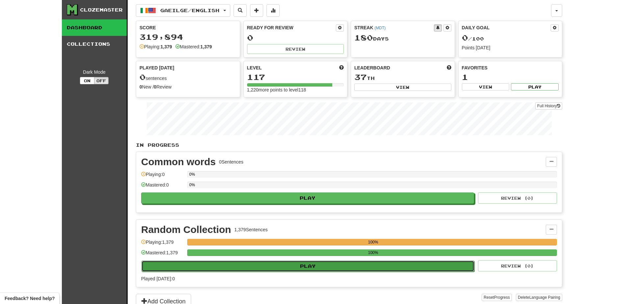
select select "**"
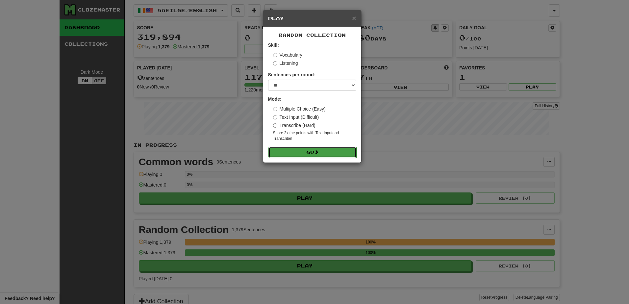
click at [327, 151] on button "Go" at bounding box center [313, 152] width 88 height 11
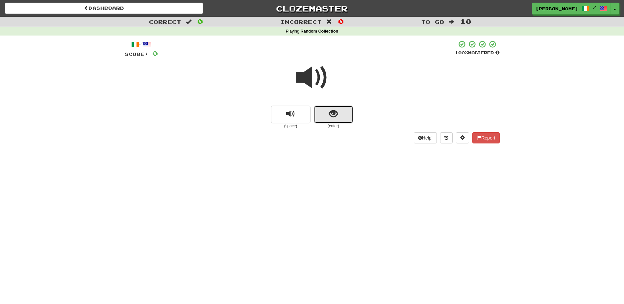
click at [324, 118] on button "show sentence" at bounding box center [334, 115] width 40 height 18
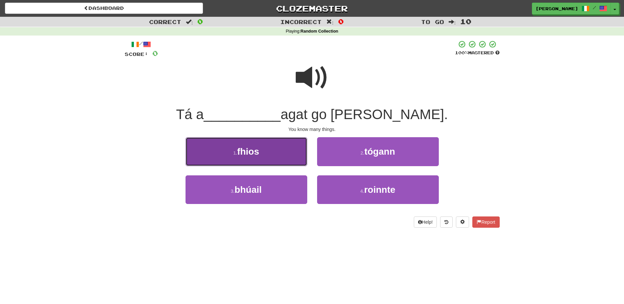
click at [283, 162] on button "1 . fhios" at bounding box center [247, 151] width 122 height 29
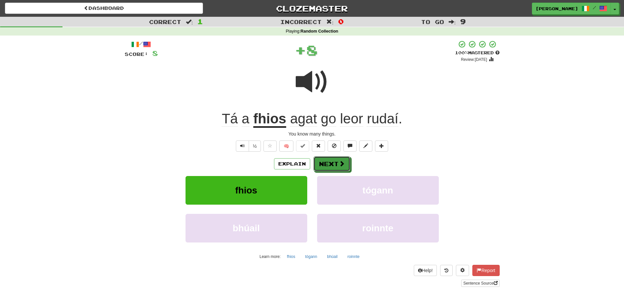
click at [325, 165] on button "Next" at bounding box center [332, 163] width 37 height 15
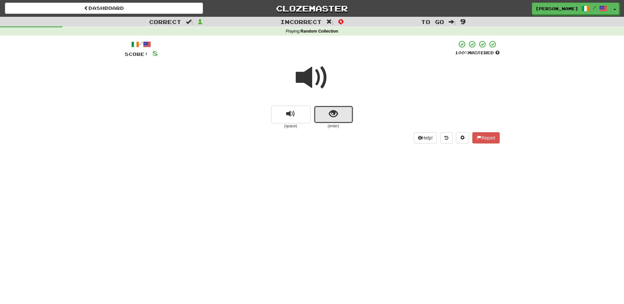
click at [326, 122] on button "show sentence" at bounding box center [334, 115] width 40 height 18
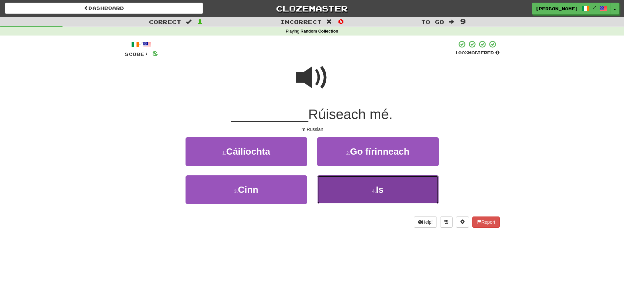
click at [346, 188] on button "4 . Is" at bounding box center [378, 189] width 122 height 29
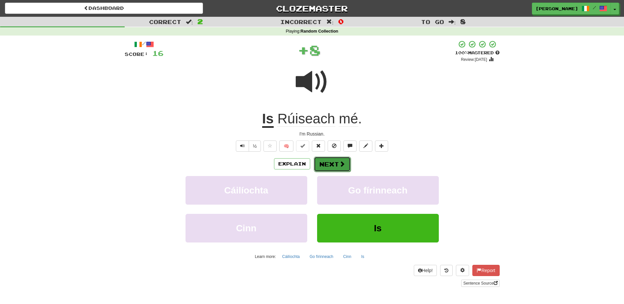
click at [335, 164] on button "Next" at bounding box center [332, 164] width 37 height 15
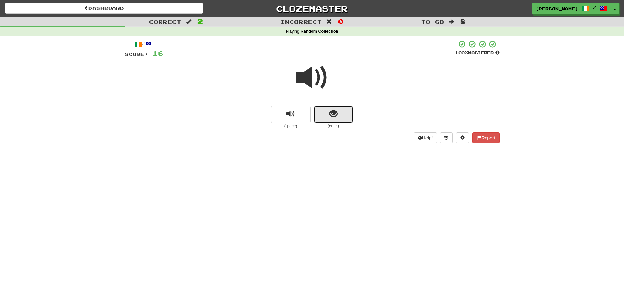
click at [333, 121] on button "show sentence" at bounding box center [334, 115] width 40 height 18
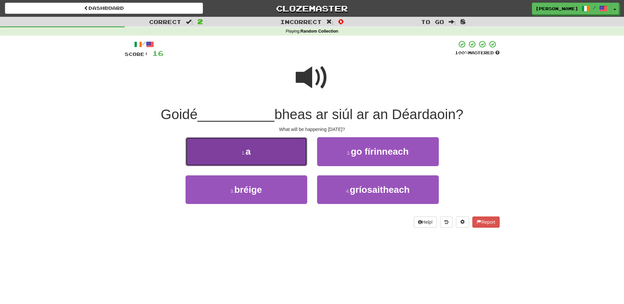
click at [275, 147] on button "1 . a" at bounding box center [247, 151] width 122 height 29
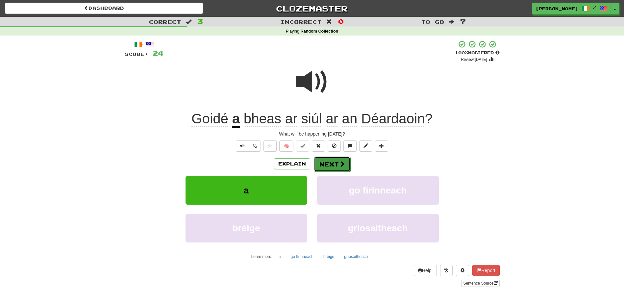
click at [333, 158] on button "Next" at bounding box center [332, 164] width 37 height 15
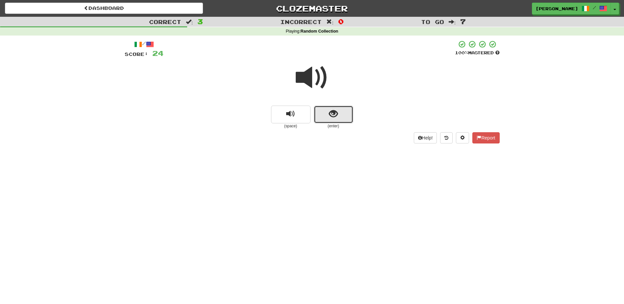
click at [326, 117] on button "show sentence" at bounding box center [334, 115] width 40 height 18
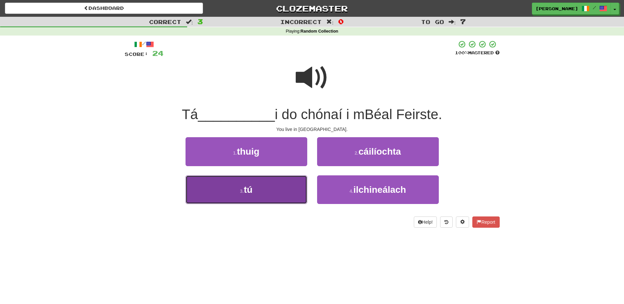
click at [264, 190] on button "3 . tú" at bounding box center [247, 189] width 122 height 29
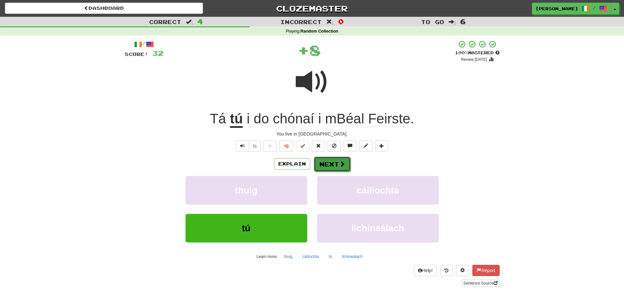
click at [323, 162] on button "Next" at bounding box center [332, 164] width 37 height 15
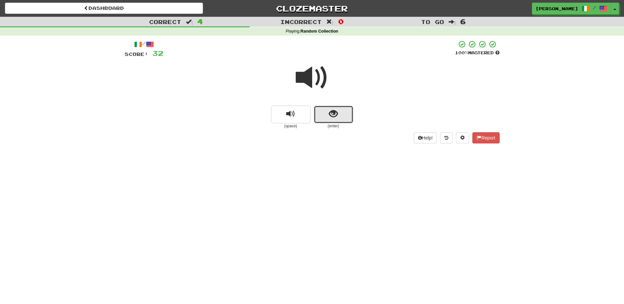
click at [323, 117] on button "show sentence" at bounding box center [334, 115] width 40 height 18
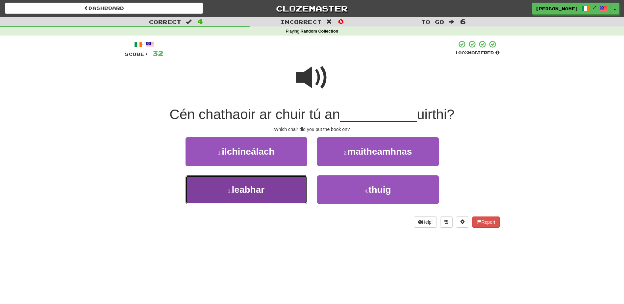
click at [282, 189] on button "3 . leabhar" at bounding box center [247, 189] width 122 height 29
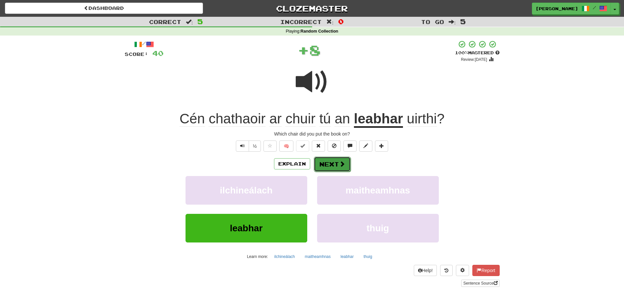
click at [336, 162] on button "Next" at bounding box center [332, 164] width 37 height 15
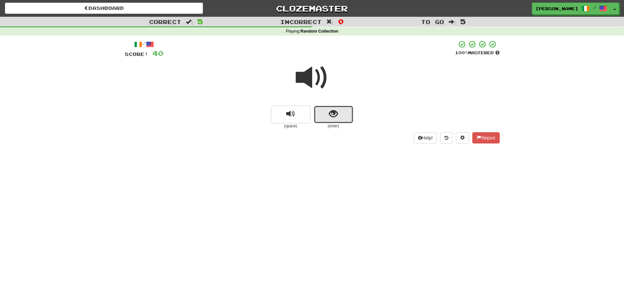
click at [324, 115] on button "show sentence" at bounding box center [334, 115] width 40 height 18
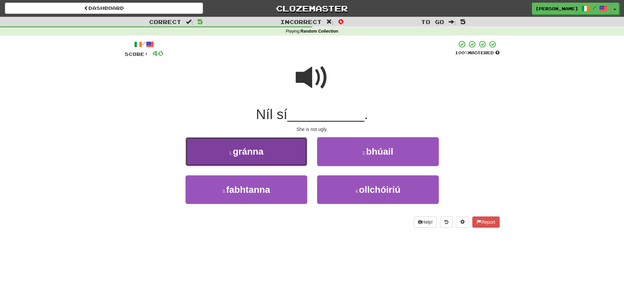
click at [281, 153] on button "1 . gránna" at bounding box center [247, 151] width 122 height 29
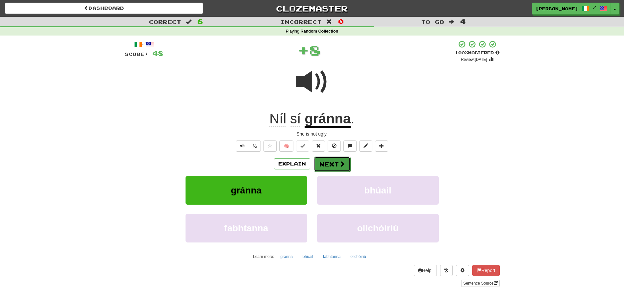
click at [326, 166] on button "Next" at bounding box center [332, 164] width 37 height 15
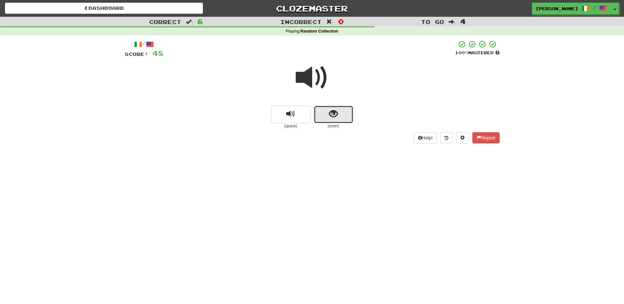
click at [341, 115] on button "show sentence" at bounding box center [334, 115] width 40 height 18
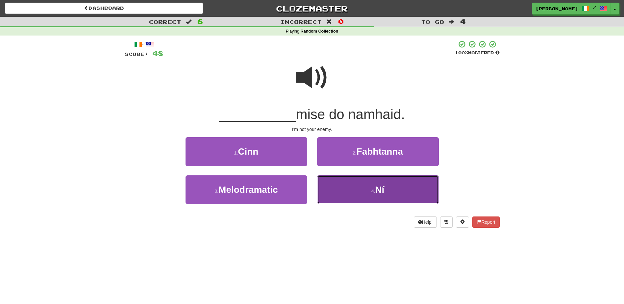
click at [356, 191] on button "4 . Ní" at bounding box center [378, 189] width 122 height 29
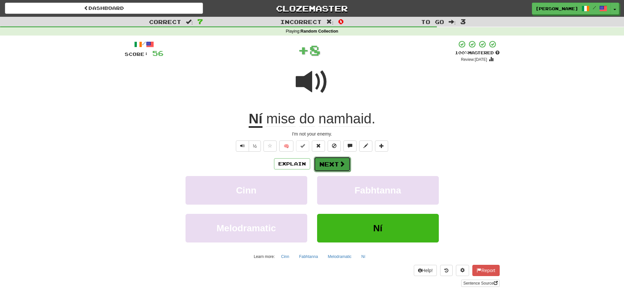
click at [339, 162] on span at bounding box center [342, 164] width 6 height 6
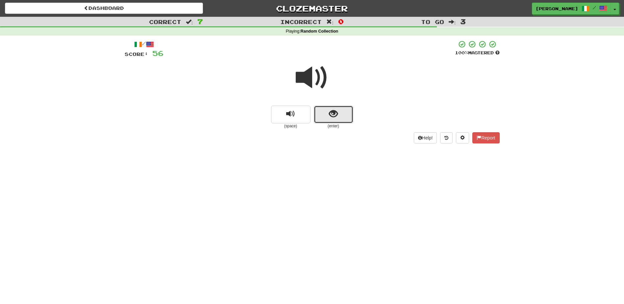
click at [321, 118] on button "show sentence" at bounding box center [334, 115] width 40 height 18
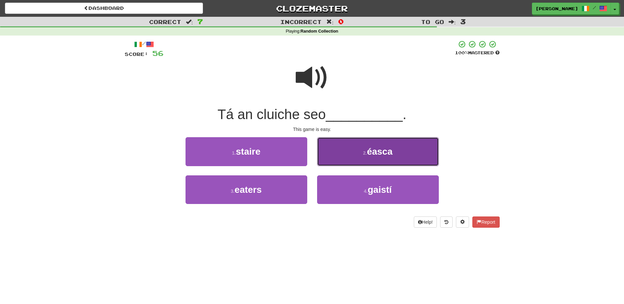
click at [338, 162] on button "2 . éasca" at bounding box center [378, 151] width 122 height 29
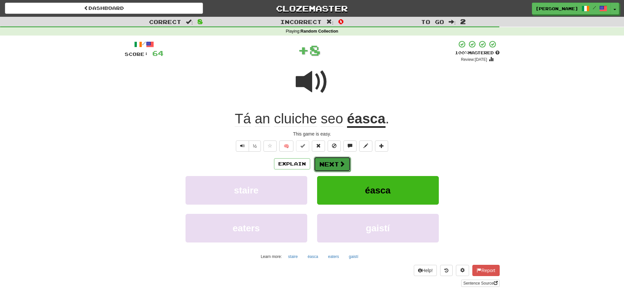
click at [327, 165] on button "Next" at bounding box center [332, 164] width 37 height 15
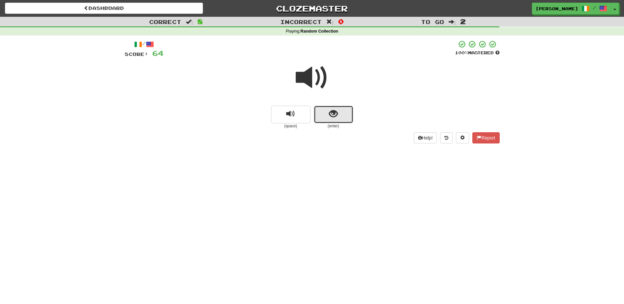
click at [322, 119] on button "show sentence" at bounding box center [334, 115] width 40 height 18
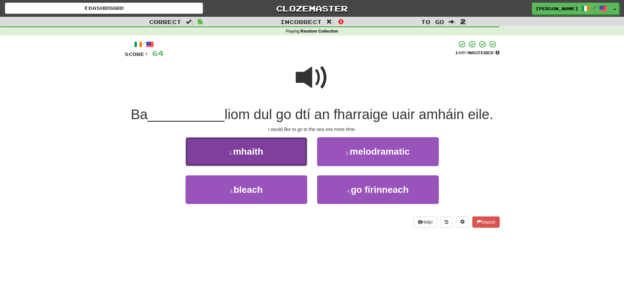
click at [252, 148] on span "mhaith" at bounding box center [248, 151] width 30 height 10
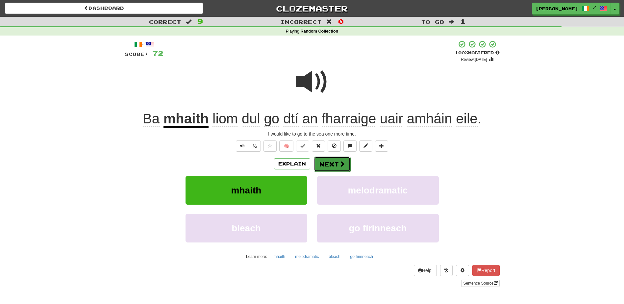
click at [330, 164] on button "Next" at bounding box center [332, 164] width 37 height 15
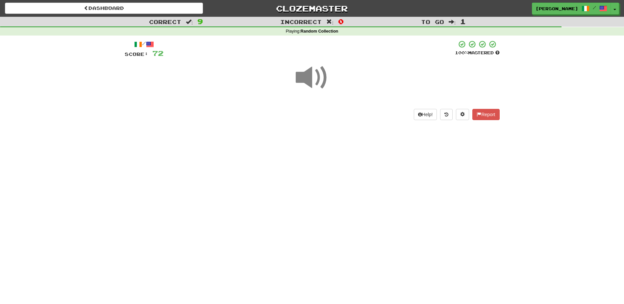
click at [330, 160] on div "Dashboard Clozemaster Cheririddell / Toggle Dropdown Dashboard Leaderboard Acti…" at bounding box center [312, 152] width 624 height 304
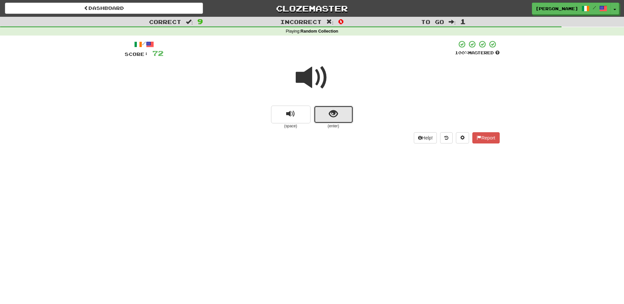
click at [336, 118] on span "show sentence" at bounding box center [333, 114] width 9 height 9
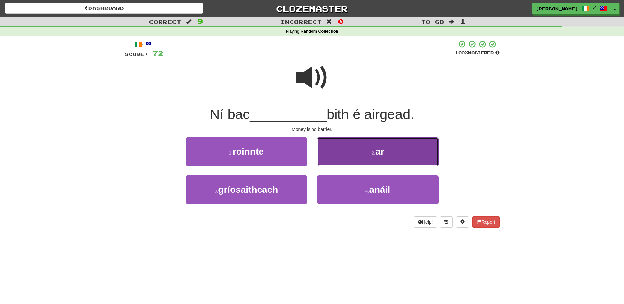
click at [340, 151] on button "2 . ar" at bounding box center [378, 151] width 122 height 29
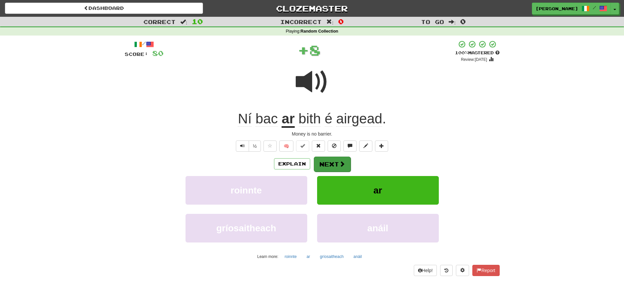
click at [332, 156] on div "Explain Next" at bounding box center [312, 163] width 375 height 15
click at [337, 161] on button "Next" at bounding box center [332, 164] width 37 height 15
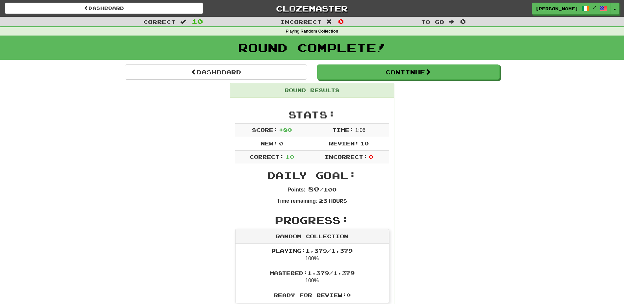
click at [620, 10] on div "Cheririddell / Toggle Dropdown Dashboard Leaderboard Activity Feed Notification…" at bounding box center [520, 9] width 208 height 12
click at [618, 11] on button "Toggle Dropdown" at bounding box center [615, 9] width 9 height 12
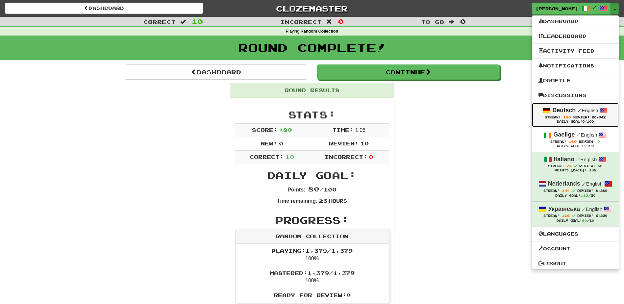
click at [558, 113] on strong "Deutsch" at bounding box center [564, 110] width 23 height 7
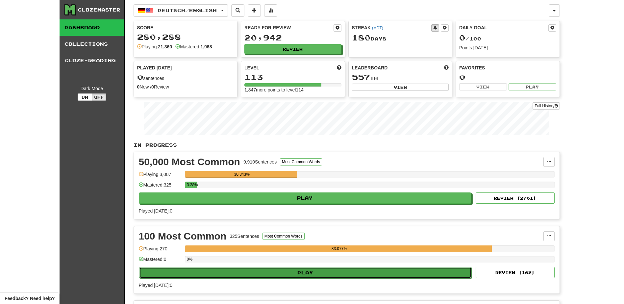
click at [309, 270] on button "Play" at bounding box center [305, 272] width 333 height 11
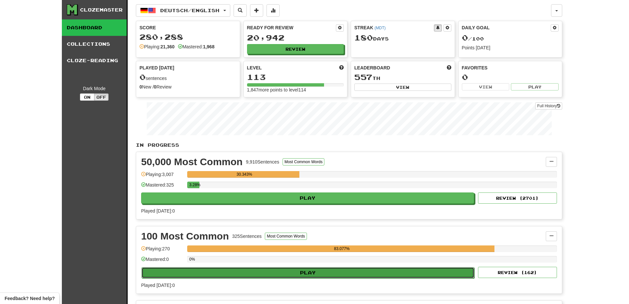
select select "**"
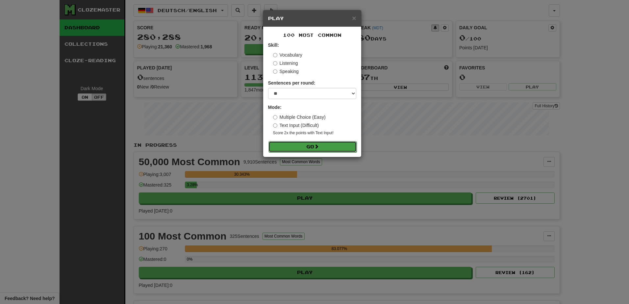
click at [300, 147] on button "Go" at bounding box center [313, 146] width 88 height 11
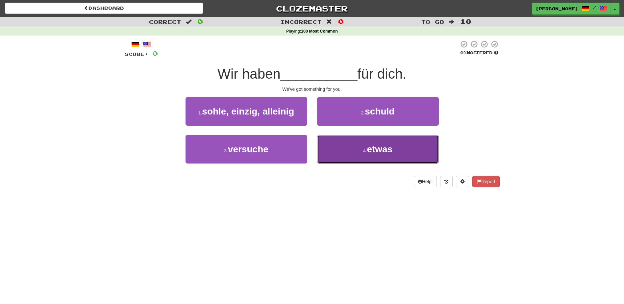
click at [339, 158] on button "4 . etwas" at bounding box center [378, 149] width 122 height 29
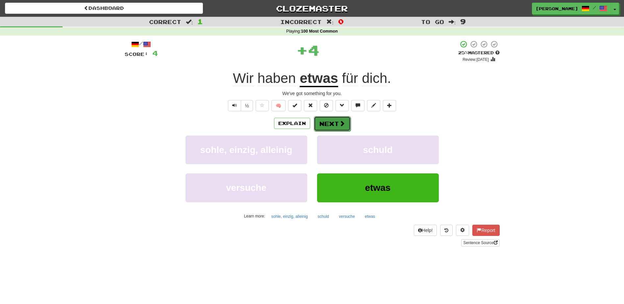
click at [324, 123] on button "Next" at bounding box center [332, 123] width 37 height 15
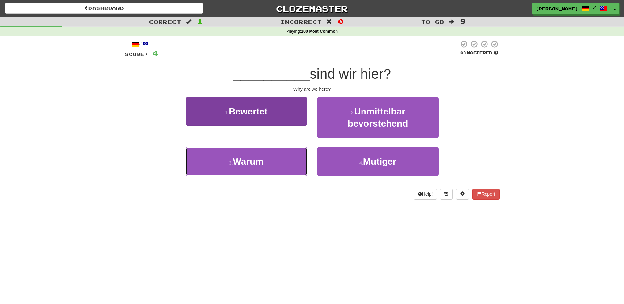
click at [262, 158] on span "Warum" at bounding box center [248, 161] width 31 height 10
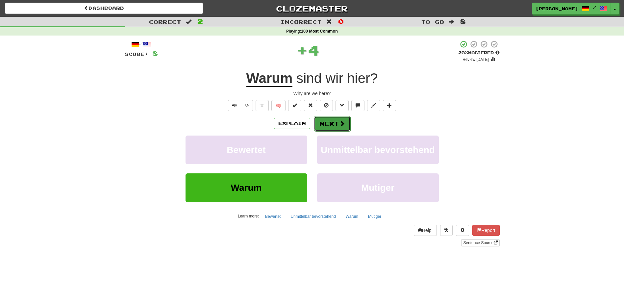
click at [329, 122] on button "Next" at bounding box center [332, 123] width 37 height 15
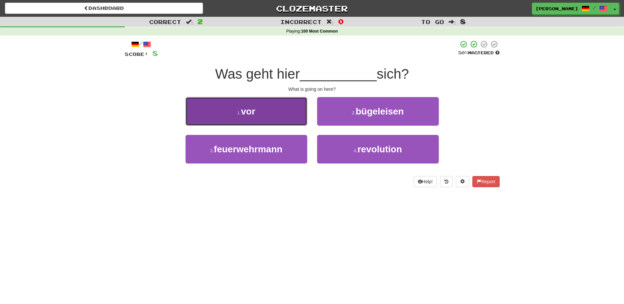
click at [291, 117] on button "1 . vor" at bounding box center [247, 111] width 122 height 29
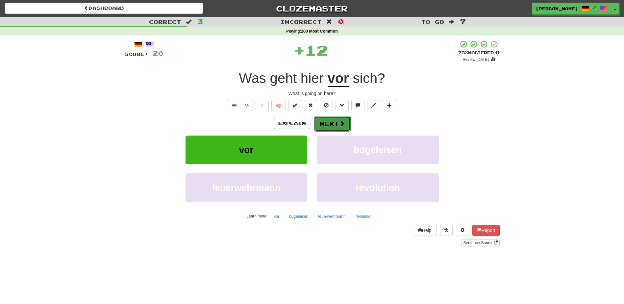
click at [324, 120] on button "Next" at bounding box center [332, 123] width 37 height 15
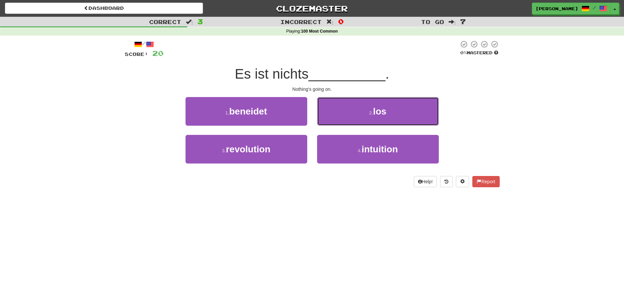
click at [324, 120] on button "2 . los" at bounding box center [378, 111] width 122 height 29
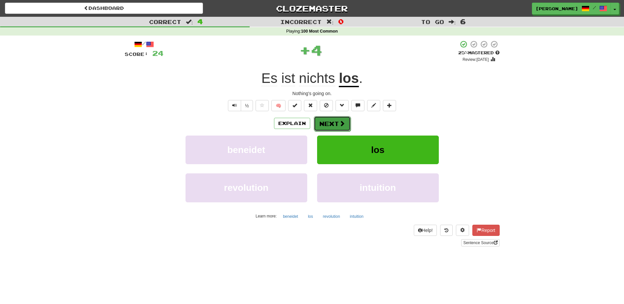
click at [325, 120] on button "Next" at bounding box center [332, 123] width 37 height 15
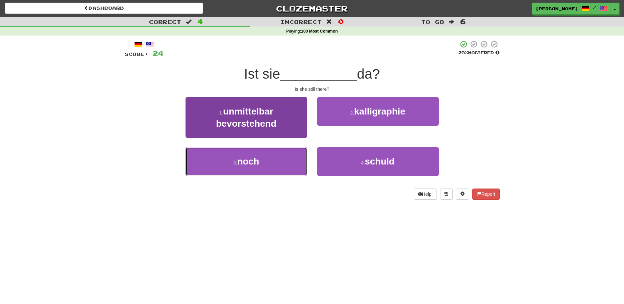
drag, startPoint x: 280, startPoint y: 160, endPoint x: 282, endPoint y: 156, distance: 4.0
click at [281, 158] on button "3 . noch" at bounding box center [247, 161] width 122 height 29
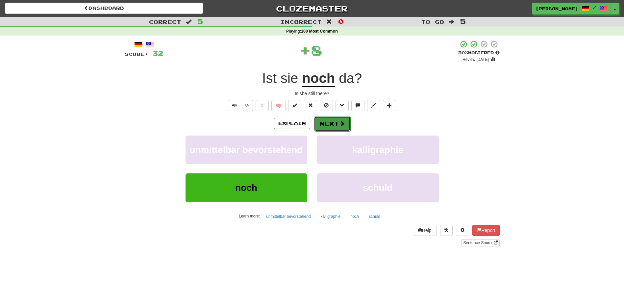
click at [326, 119] on button "Next" at bounding box center [332, 123] width 37 height 15
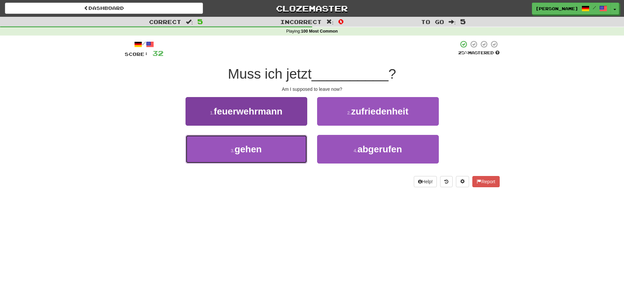
drag, startPoint x: 284, startPoint y: 148, endPoint x: 287, endPoint y: 145, distance: 4.0
click at [287, 145] on button "3 . gehen" at bounding box center [247, 149] width 122 height 29
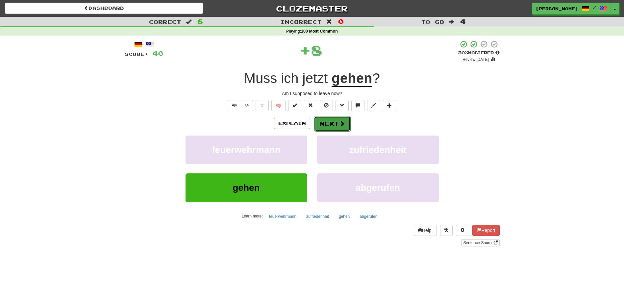
click at [324, 124] on button "Next" at bounding box center [332, 123] width 37 height 15
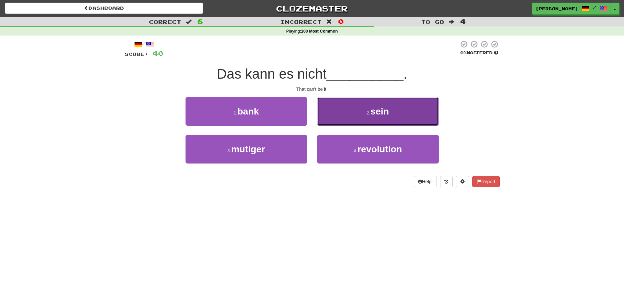
click at [328, 121] on button "2 . sein" at bounding box center [378, 111] width 122 height 29
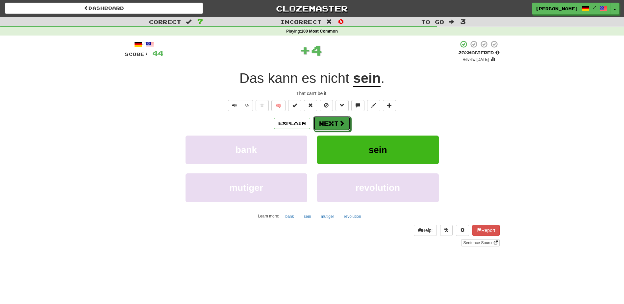
click at [328, 121] on button "Next" at bounding box center [332, 123] width 37 height 15
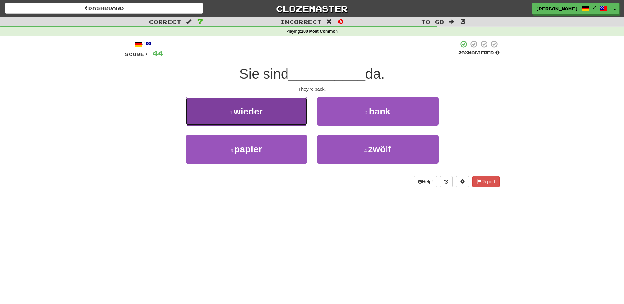
click at [289, 117] on button "1 . wieder" at bounding box center [247, 111] width 122 height 29
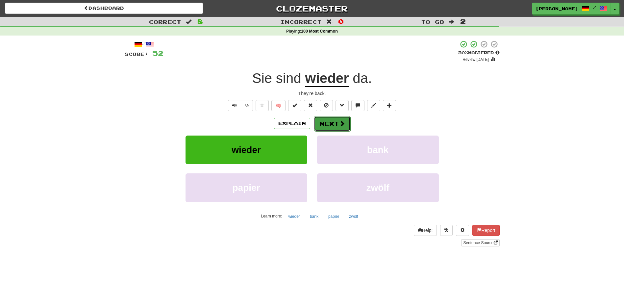
click at [327, 121] on button "Next" at bounding box center [332, 123] width 37 height 15
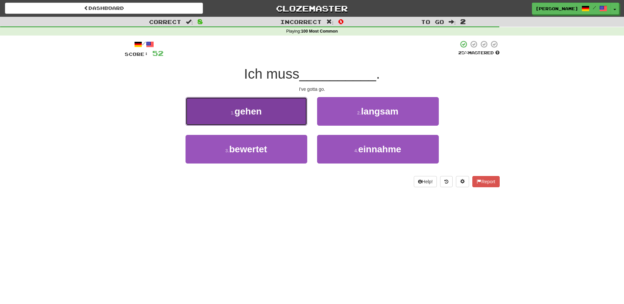
click at [291, 114] on button "1 . gehen" at bounding box center [247, 111] width 122 height 29
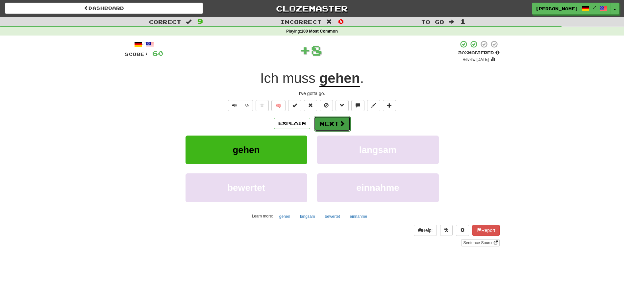
click at [327, 120] on button "Next" at bounding box center [332, 123] width 37 height 15
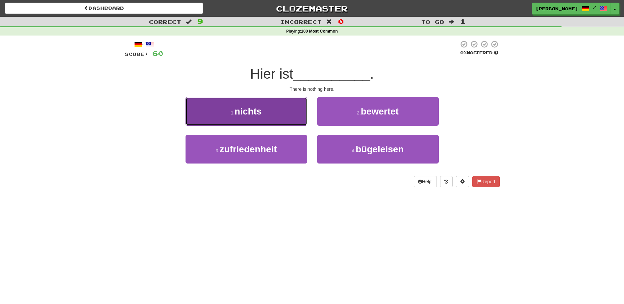
click at [278, 116] on button "1 . nichts" at bounding box center [247, 111] width 122 height 29
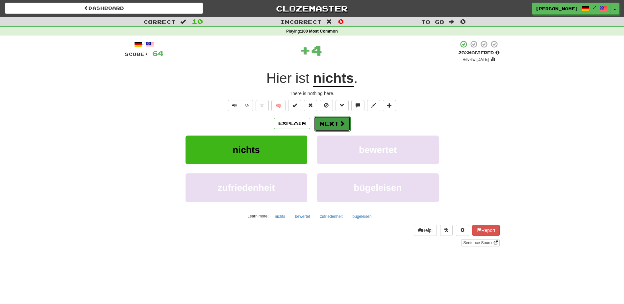
click at [317, 124] on button "Next" at bounding box center [332, 123] width 37 height 15
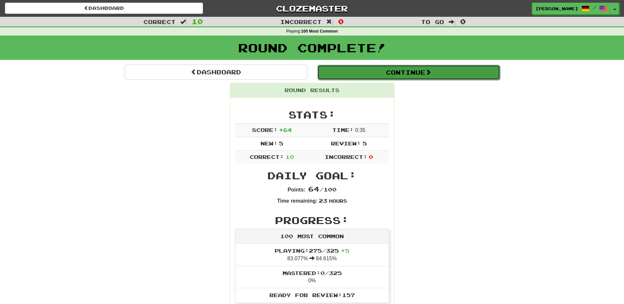
click at [404, 75] on button "Continue" at bounding box center [409, 72] width 183 height 15
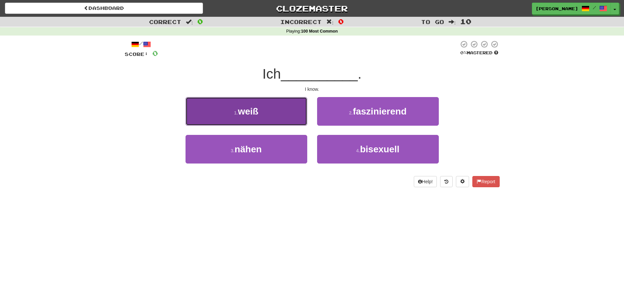
click at [285, 115] on button "1 . weiß" at bounding box center [247, 111] width 122 height 29
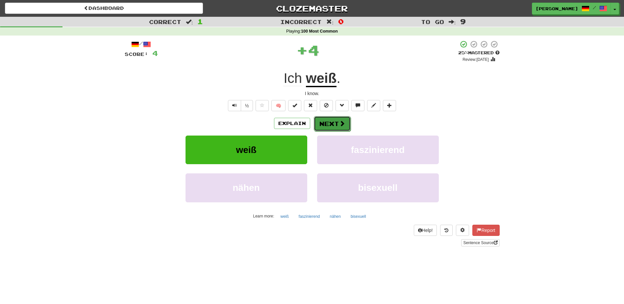
click at [327, 123] on button "Next" at bounding box center [332, 123] width 37 height 15
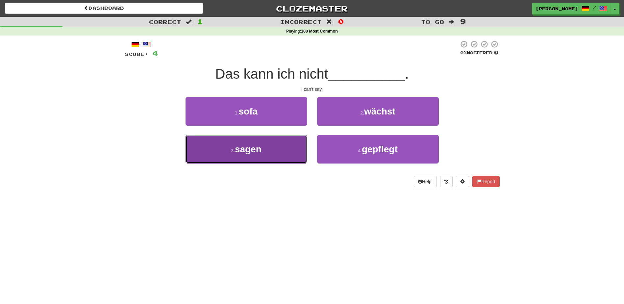
click at [271, 151] on button "3 . sagen" at bounding box center [247, 149] width 122 height 29
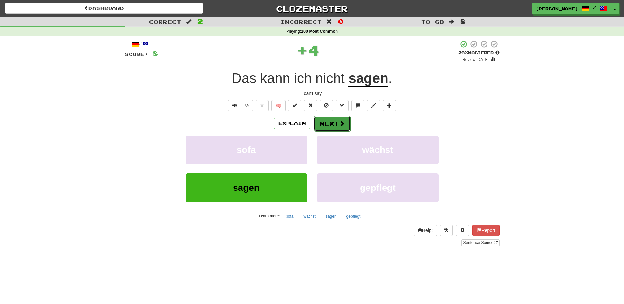
click at [326, 120] on button "Next" at bounding box center [332, 123] width 37 height 15
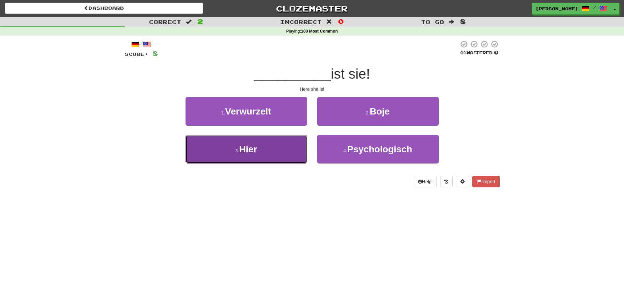
drag, startPoint x: 270, startPoint y: 147, endPoint x: 272, endPoint y: 142, distance: 5.9
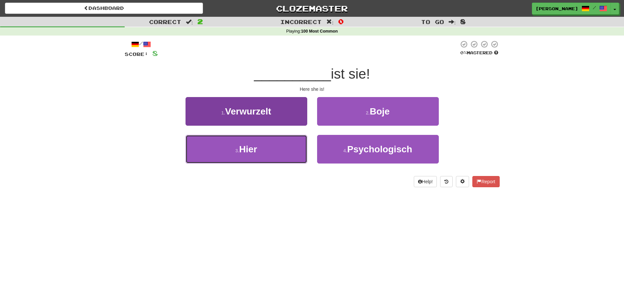
click at [270, 147] on button "3 . Hier" at bounding box center [247, 149] width 122 height 29
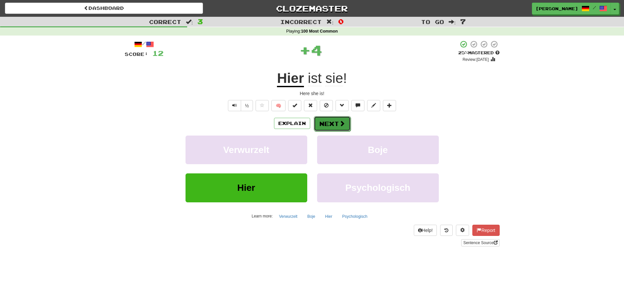
click at [326, 122] on button "Next" at bounding box center [332, 123] width 37 height 15
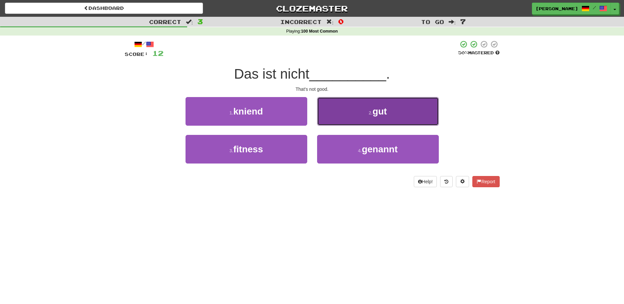
click at [346, 115] on button "2 . gut" at bounding box center [378, 111] width 122 height 29
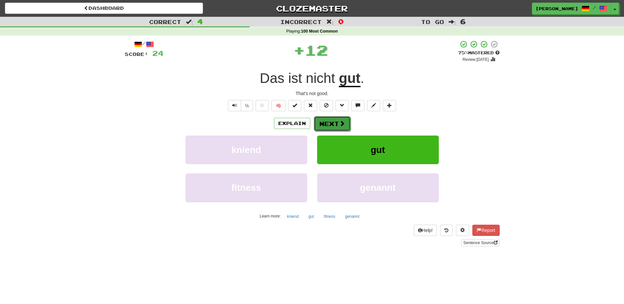
click at [325, 123] on button "Next" at bounding box center [332, 123] width 37 height 15
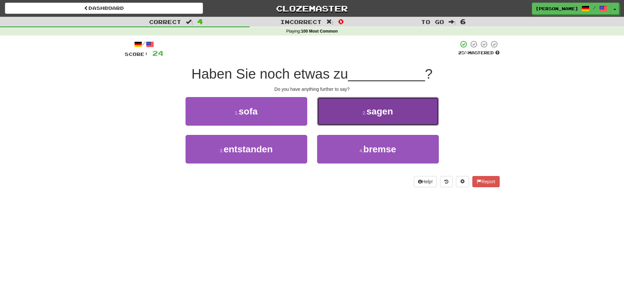
click at [335, 119] on button "2 . sagen" at bounding box center [378, 111] width 122 height 29
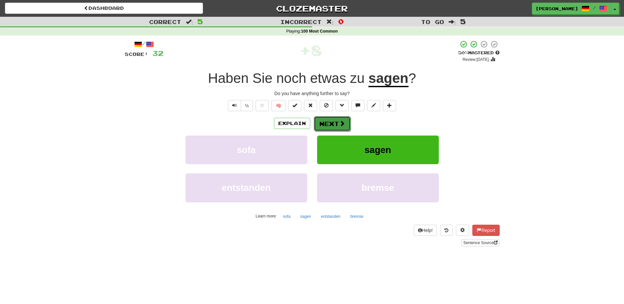
click at [329, 122] on button "Next" at bounding box center [332, 123] width 37 height 15
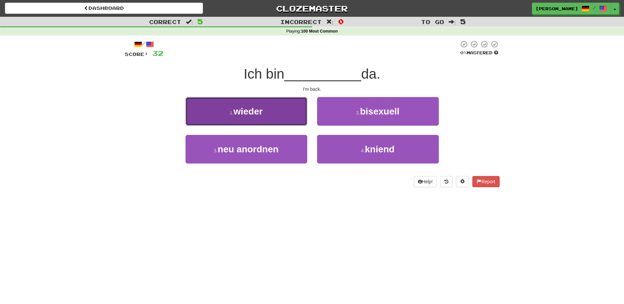
click at [290, 108] on button "1 . wieder" at bounding box center [247, 111] width 122 height 29
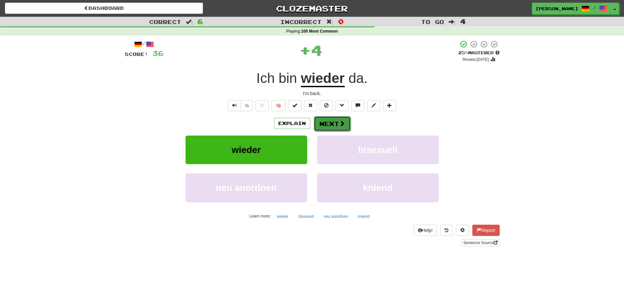
click at [330, 122] on button "Next" at bounding box center [332, 123] width 37 height 15
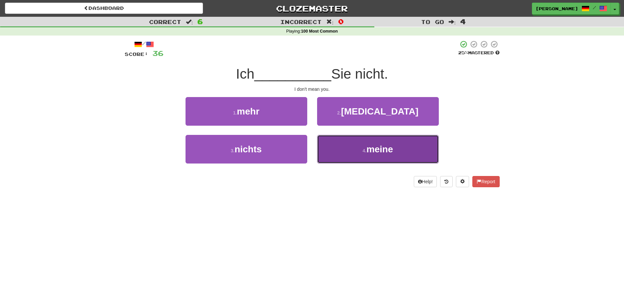
click at [327, 152] on button "4 . meine" at bounding box center [378, 149] width 122 height 29
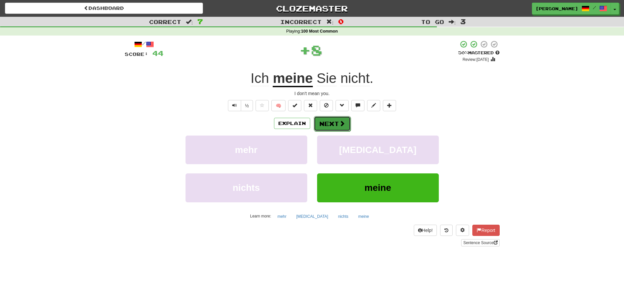
click at [328, 120] on button "Next" at bounding box center [332, 123] width 37 height 15
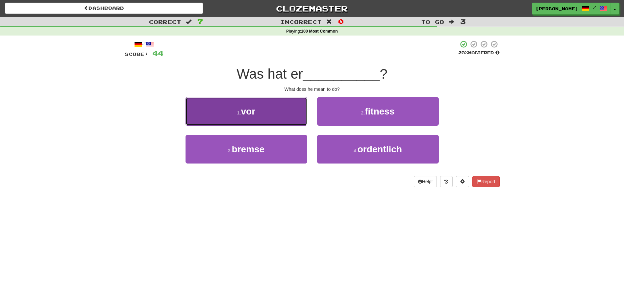
click at [293, 116] on button "1 . vor" at bounding box center [247, 111] width 122 height 29
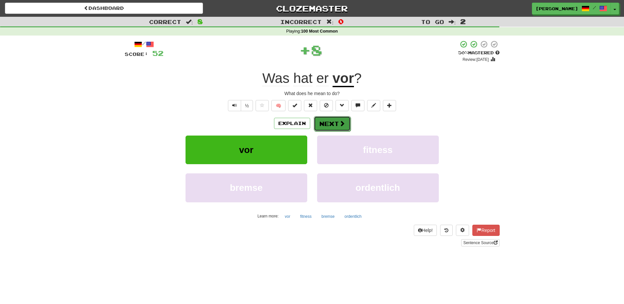
click at [330, 121] on button "Next" at bounding box center [332, 123] width 37 height 15
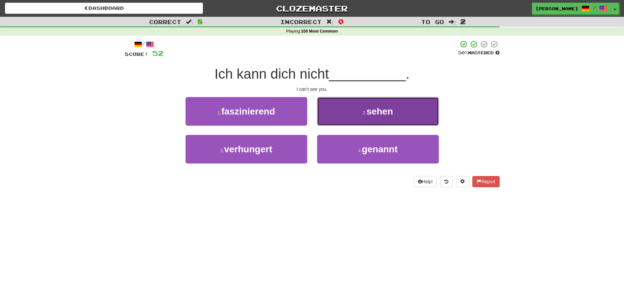
click at [340, 116] on button "2 . sehen" at bounding box center [378, 111] width 122 height 29
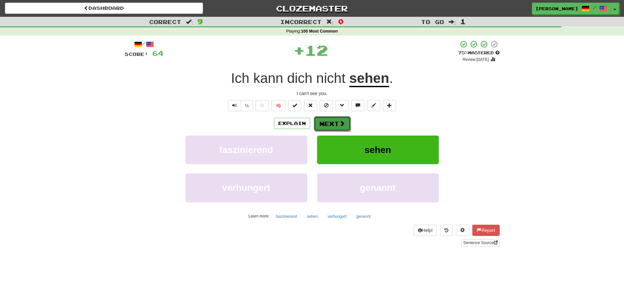
click at [333, 119] on button "Next" at bounding box center [332, 123] width 37 height 15
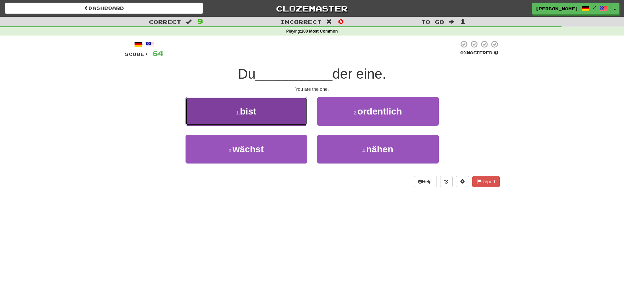
click at [296, 115] on button "1 . bist" at bounding box center [247, 111] width 122 height 29
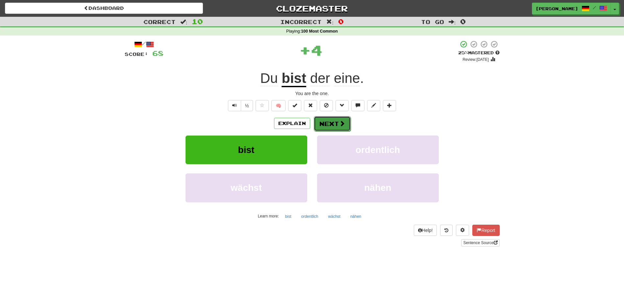
click at [332, 125] on button "Next" at bounding box center [332, 123] width 37 height 15
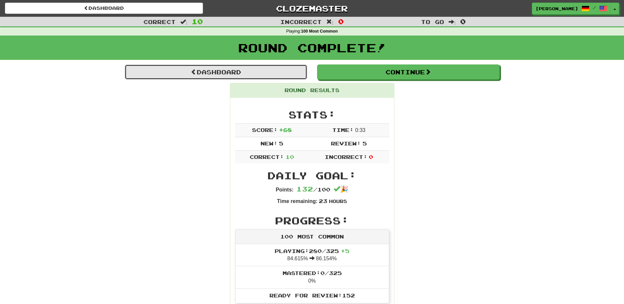
click at [230, 70] on link "Dashboard" at bounding box center [216, 72] width 183 height 15
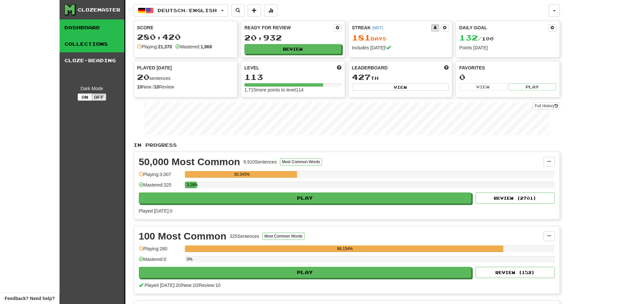
click at [101, 45] on link "Collections" at bounding box center [92, 44] width 65 height 16
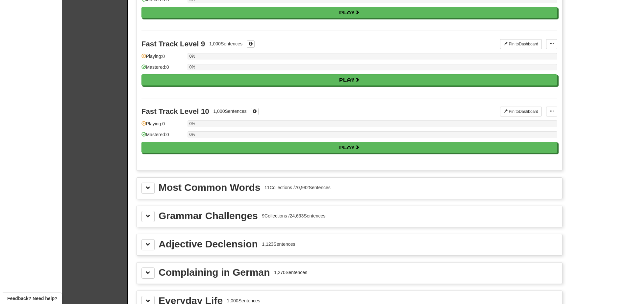
scroll to position [576, 0]
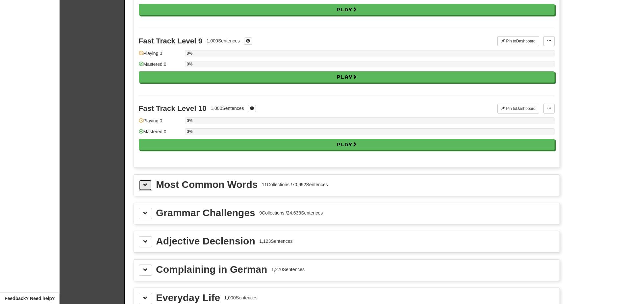
click at [144, 187] on span at bounding box center [145, 185] width 5 height 5
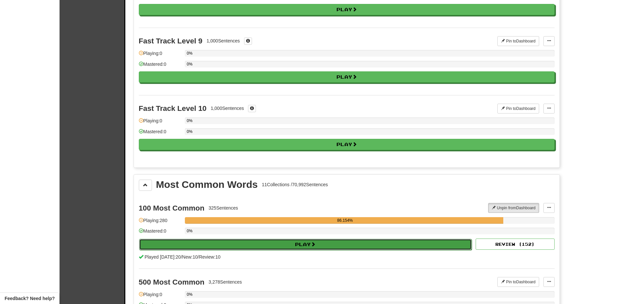
click at [248, 246] on button "Play" at bounding box center [305, 244] width 333 height 11
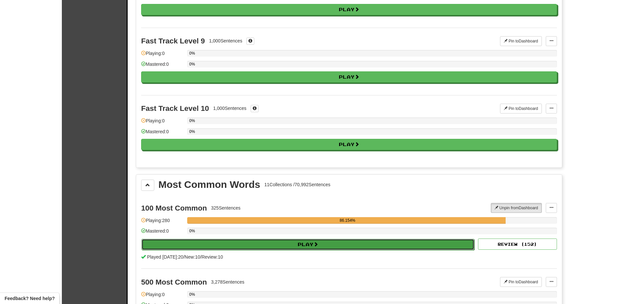
select select "**"
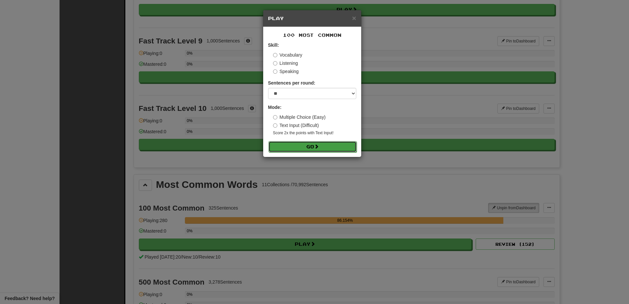
click at [299, 145] on button "Go" at bounding box center [313, 146] width 88 height 11
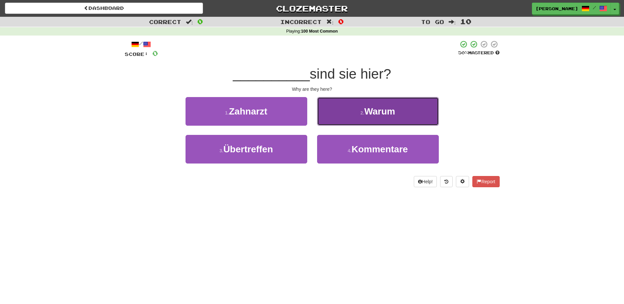
click at [339, 119] on button "2 . [GEOGRAPHIC_DATA]" at bounding box center [378, 111] width 122 height 29
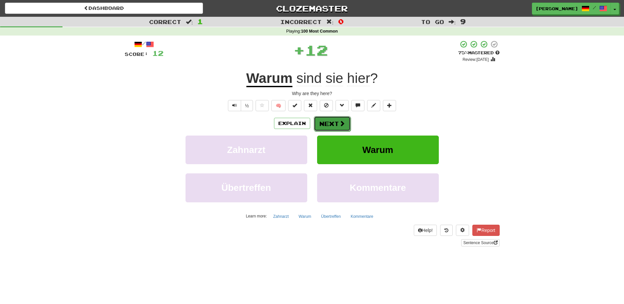
click at [335, 120] on button "Next" at bounding box center [332, 123] width 37 height 15
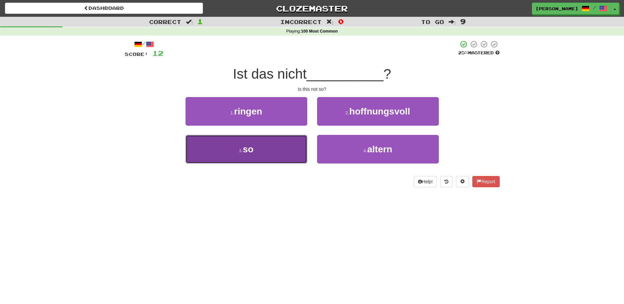
click at [278, 145] on button "3 . so" at bounding box center [247, 149] width 122 height 29
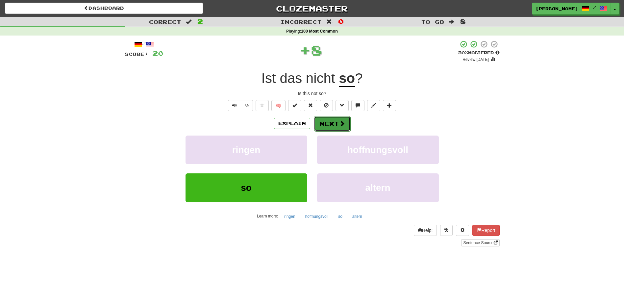
click at [327, 123] on button "Next" at bounding box center [332, 123] width 37 height 15
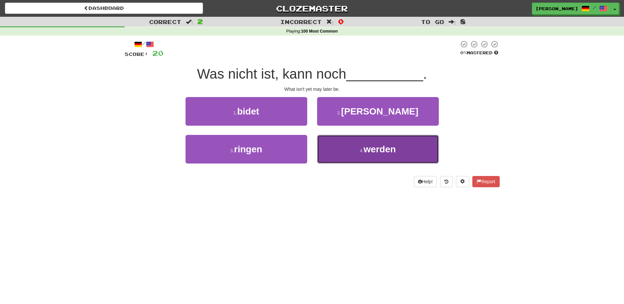
click at [337, 154] on button "4 . werden" at bounding box center [378, 149] width 122 height 29
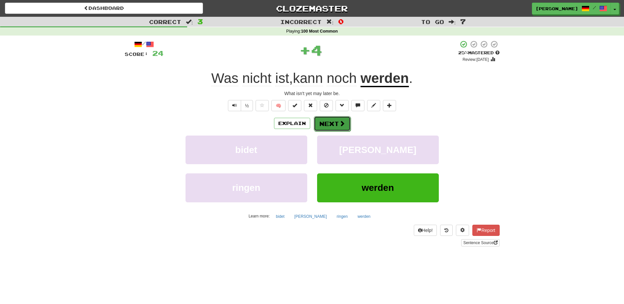
click at [325, 123] on button "Next" at bounding box center [332, 123] width 37 height 15
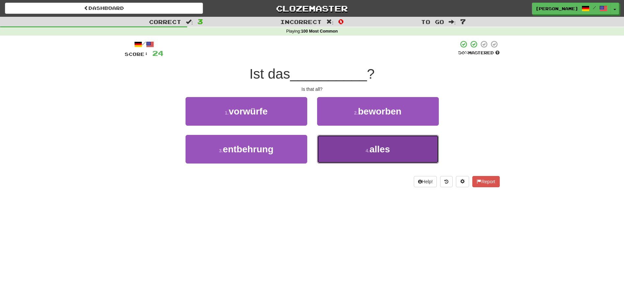
click at [334, 145] on button "4 . alles" at bounding box center [378, 149] width 122 height 29
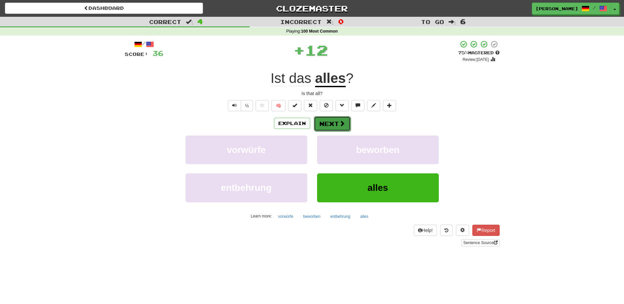
click at [337, 123] on button "Next" at bounding box center [332, 123] width 37 height 15
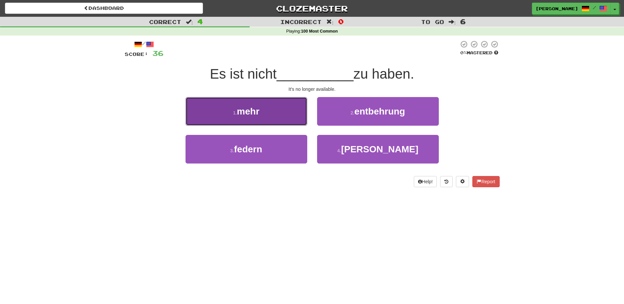
click at [300, 121] on button "1 . mehr" at bounding box center [247, 111] width 122 height 29
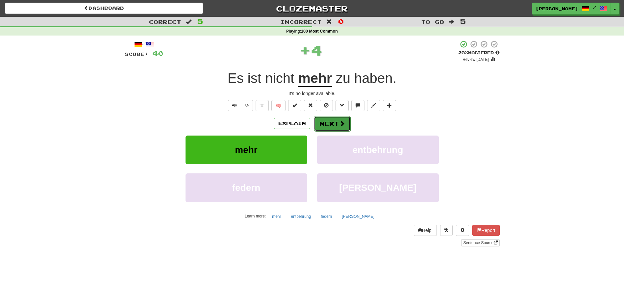
click at [321, 124] on button "Next" at bounding box center [332, 123] width 37 height 15
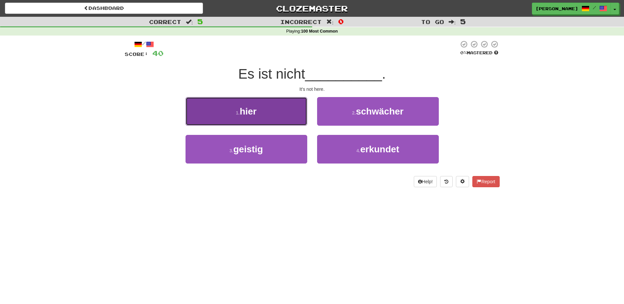
click at [302, 117] on button "1 . hier" at bounding box center [247, 111] width 122 height 29
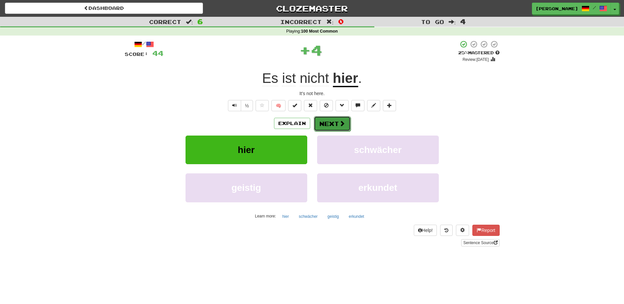
click at [334, 122] on button "Next" at bounding box center [332, 123] width 37 height 15
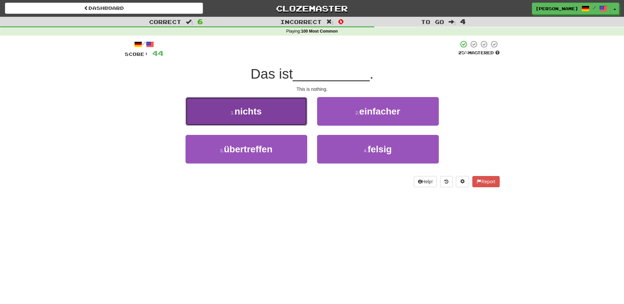
click at [277, 119] on button "1 . nichts" at bounding box center [247, 111] width 122 height 29
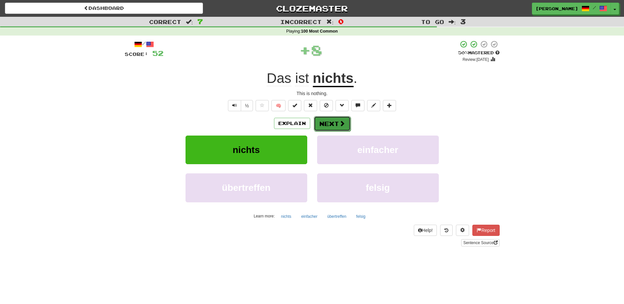
click at [324, 123] on button "Next" at bounding box center [332, 123] width 37 height 15
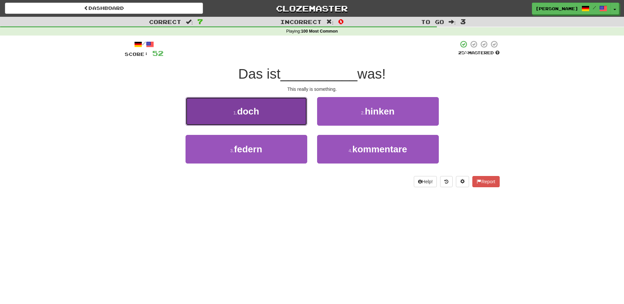
click at [289, 122] on button "1 . doch" at bounding box center [247, 111] width 122 height 29
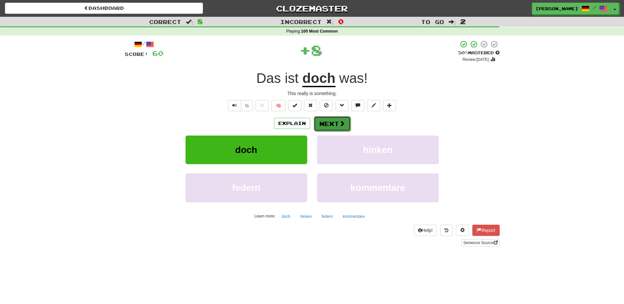
click at [321, 125] on button "Next" at bounding box center [332, 123] width 37 height 15
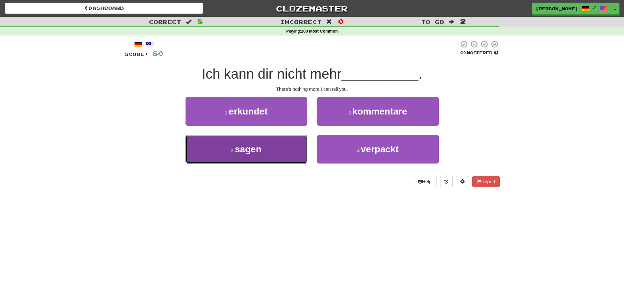
click at [283, 146] on button "3 . sagen" at bounding box center [247, 149] width 122 height 29
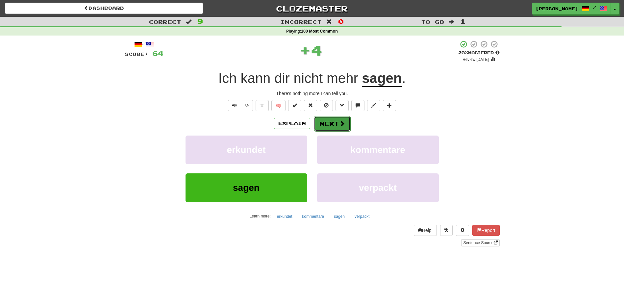
click at [316, 124] on button "Next" at bounding box center [332, 123] width 37 height 15
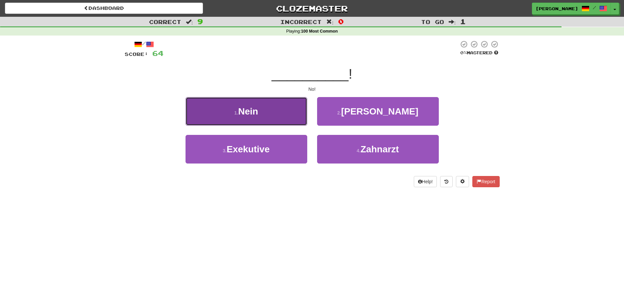
click at [284, 114] on button "1 . Nein" at bounding box center [247, 111] width 122 height 29
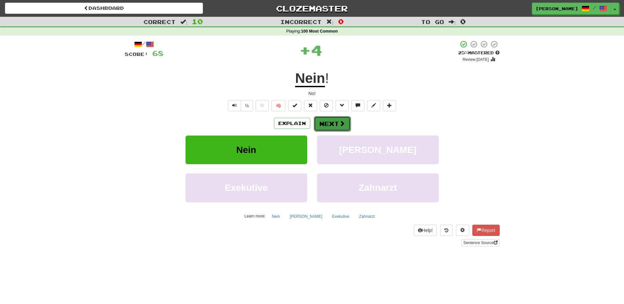
click at [339, 119] on button "Next" at bounding box center [332, 123] width 37 height 15
